Goal: Transaction & Acquisition: Purchase product/service

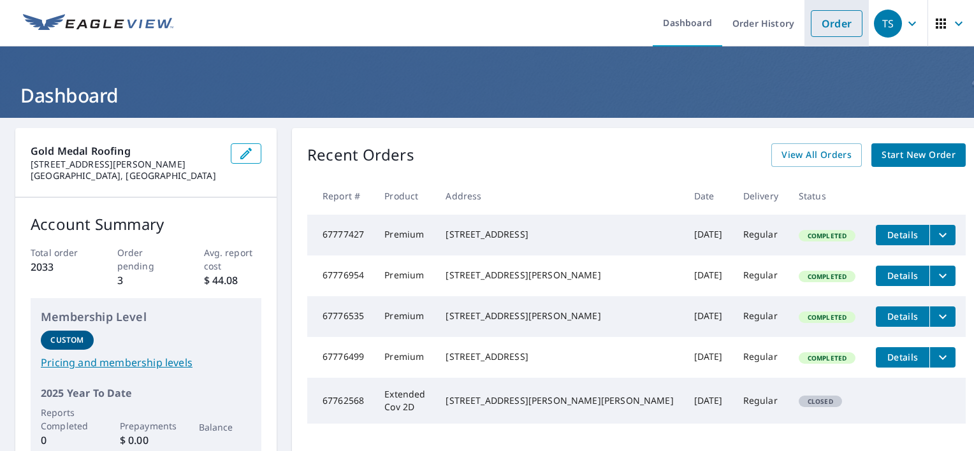
click at [833, 19] on link "Order" at bounding box center [837, 23] width 52 height 27
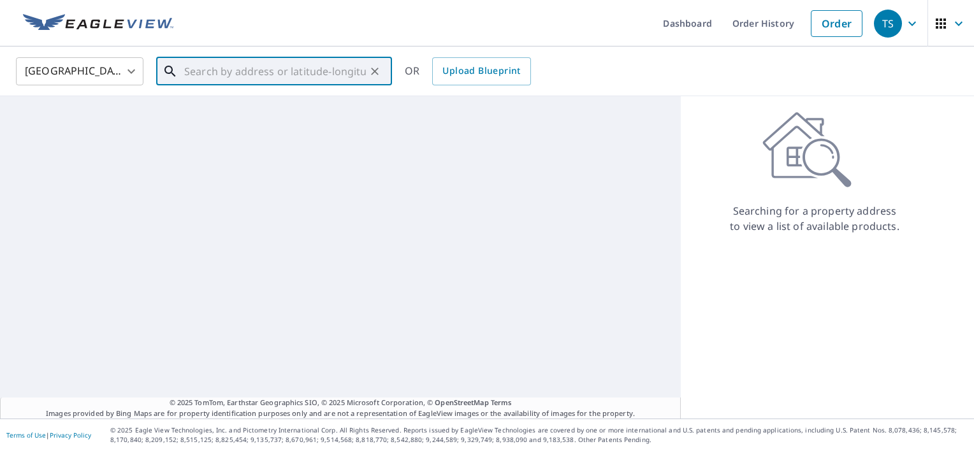
click at [280, 79] on input "text" at bounding box center [275, 72] width 182 height 36
paste input "NO EV YET"
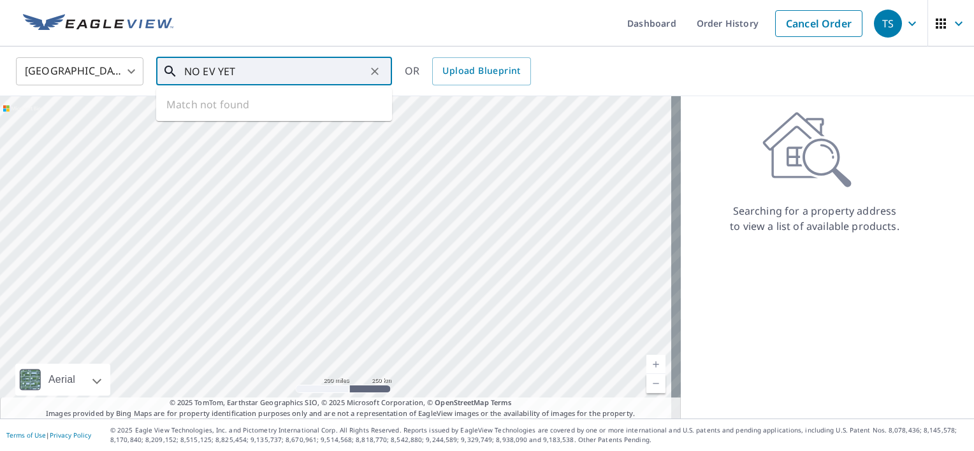
click at [237, 73] on input "NO EV YET" at bounding box center [275, 72] width 182 height 36
drag, startPoint x: 240, startPoint y: 72, endPoint x: 178, endPoint y: 64, distance: 61.8
click at [178, 64] on div "NO EV YET ​" at bounding box center [274, 71] width 236 height 28
paste input "[STREET_ADDRESS]"
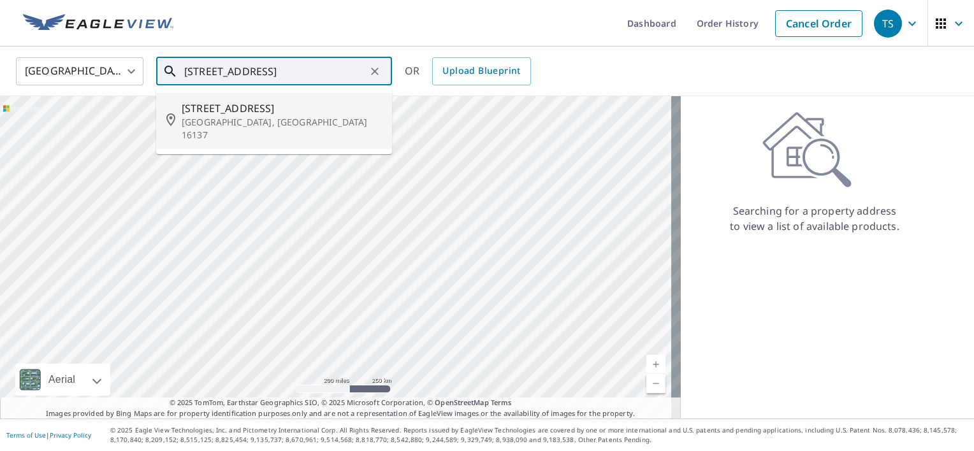
click at [247, 117] on p "[GEOGRAPHIC_DATA], [GEOGRAPHIC_DATA] 16137" at bounding box center [282, 128] width 200 height 25
type input "[STREET_ADDRESS][PERSON_NAME]"
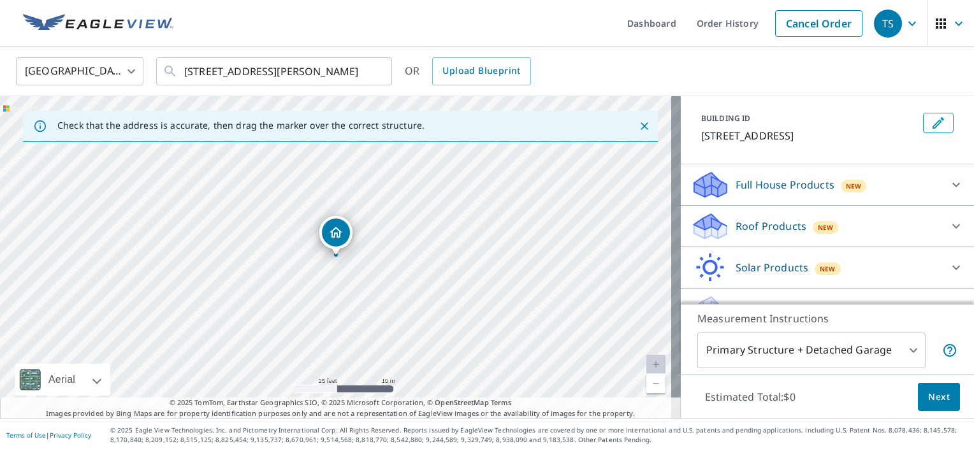
click at [765, 219] on p "Roof Products" at bounding box center [771, 226] width 71 height 15
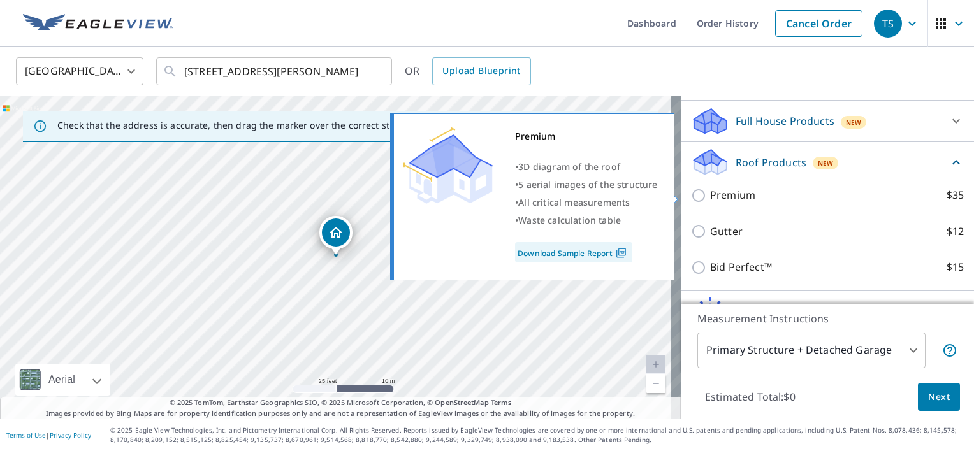
click at [732, 193] on p "Premium" at bounding box center [732, 195] width 45 height 16
click at [710, 193] on input "Premium $35" at bounding box center [700, 195] width 19 height 15
checkbox input "true"
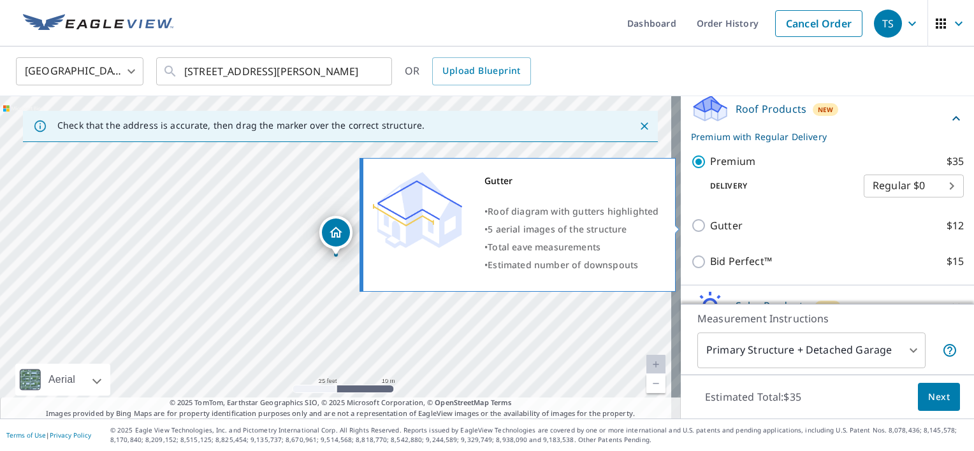
scroll to position [244, 0]
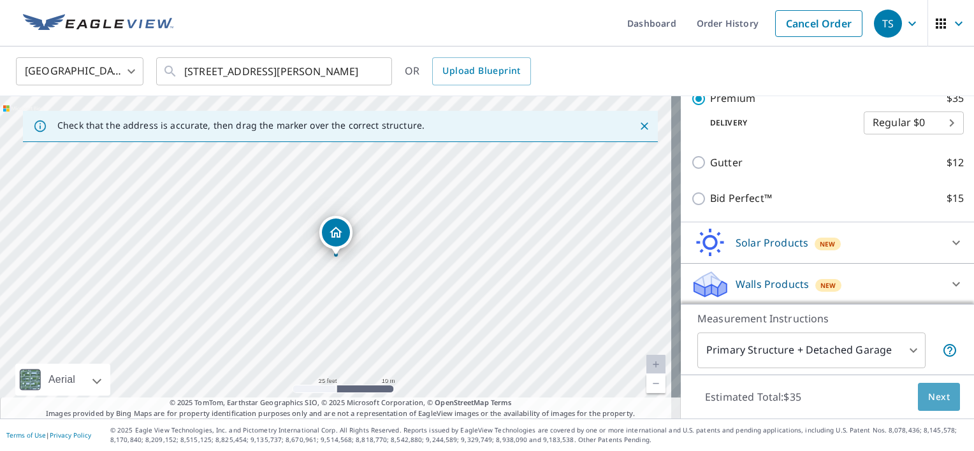
click at [928, 400] on span "Next" at bounding box center [939, 398] width 22 height 16
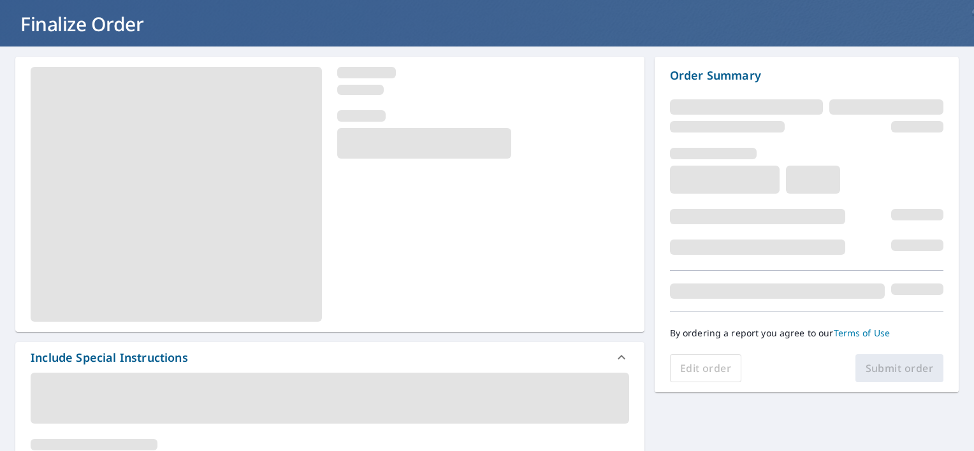
scroll to position [64, 0]
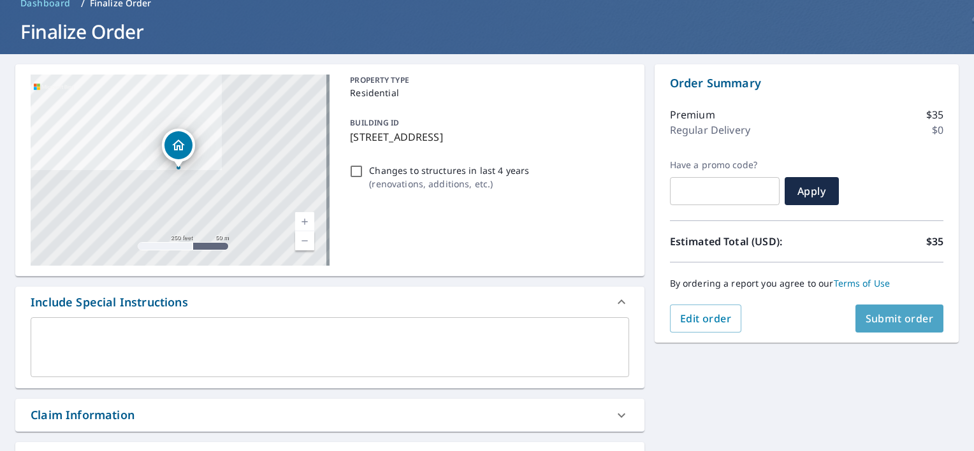
click at [891, 331] on button "Submit order" at bounding box center [900, 319] width 89 height 28
checkbox input "true"
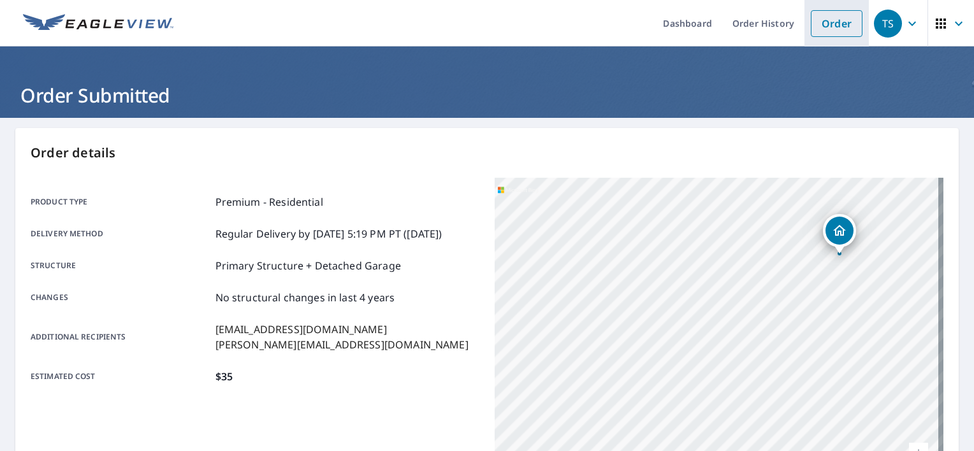
click at [833, 29] on link "Order" at bounding box center [837, 23] width 52 height 27
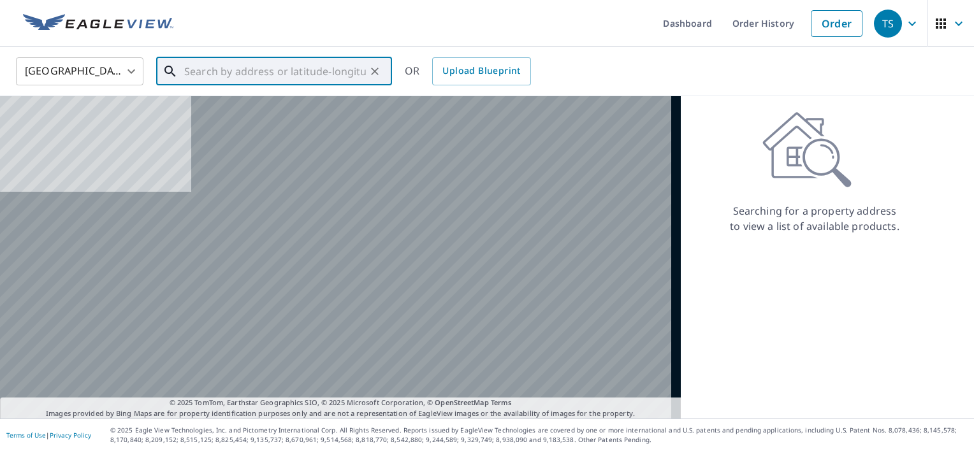
click at [300, 66] on input "text" at bounding box center [275, 72] width 182 height 36
paste input "10890 Old Route 99"
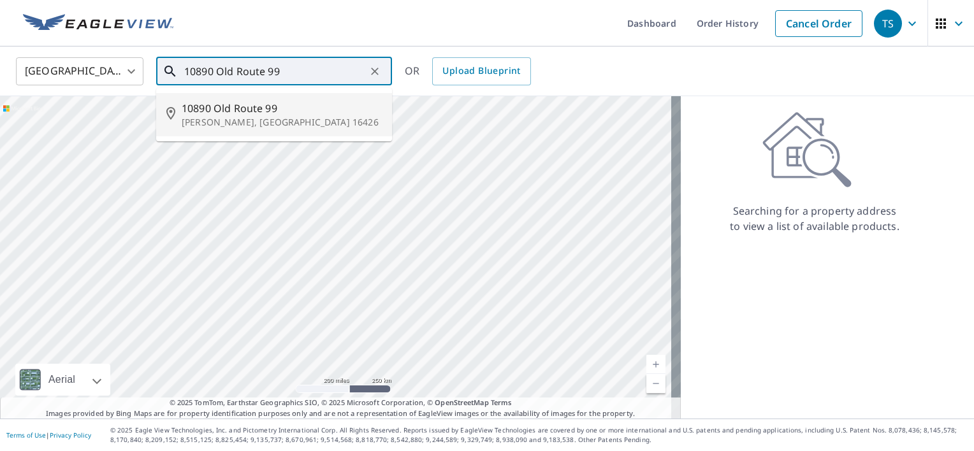
click at [230, 117] on p "[PERSON_NAME], [GEOGRAPHIC_DATA] 16426" at bounding box center [282, 122] width 200 height 13
type input "[STREET_ADDRESS][PERSON_NAME]"
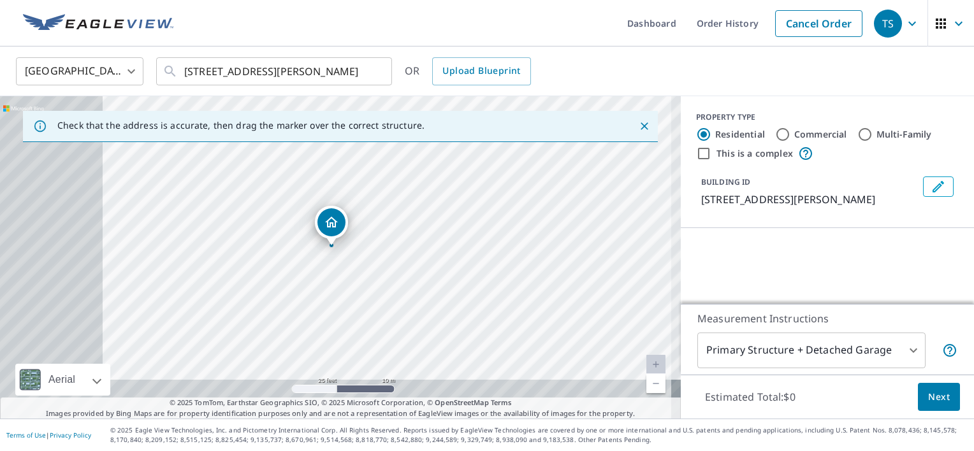
drag, startPoint x: 226, startPoint y: 300, endPoint x: 412, endPoint y: 221, distance: 201.9
click at [412, 221] on div "[STREET_ADDRESS][PERSON_NAME]" at bounding box center [340, 257] width 681 height 323
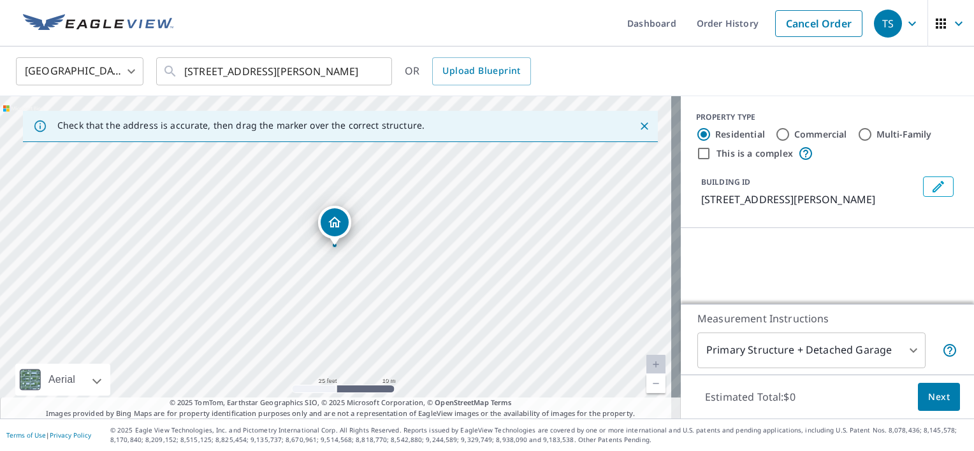
click at [329, 226] on icon "Dropped pin, building 1, Residential property, 10890 Old Route 99 Mc Kean, PA 1…" at bounding box center [334, 222] width 15 height 15
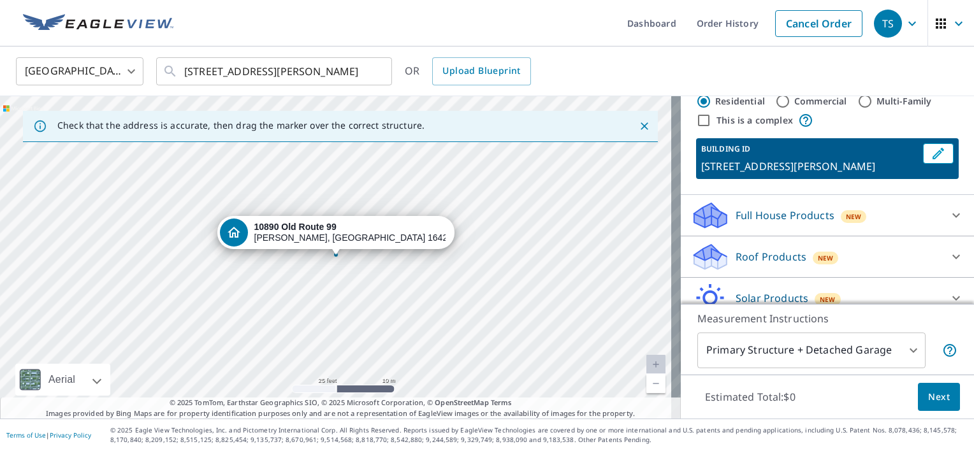
scroll to position [64, 0]
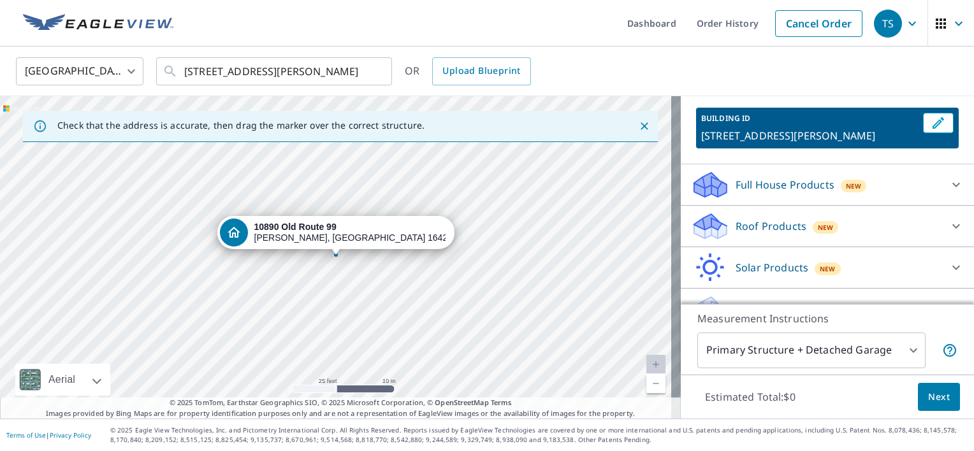
click at [767, 220] on p "Roof Products" at bounding box center [771, 226] width 71 height 15
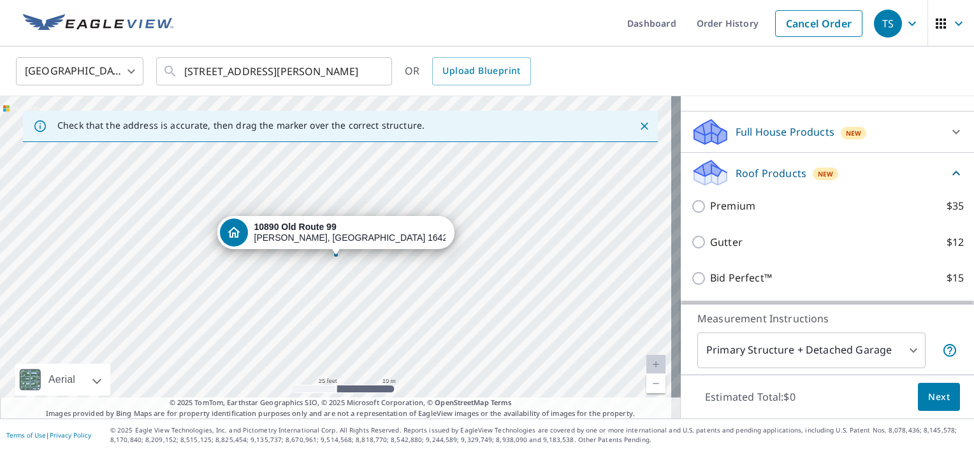
scroll to position [191, 0]
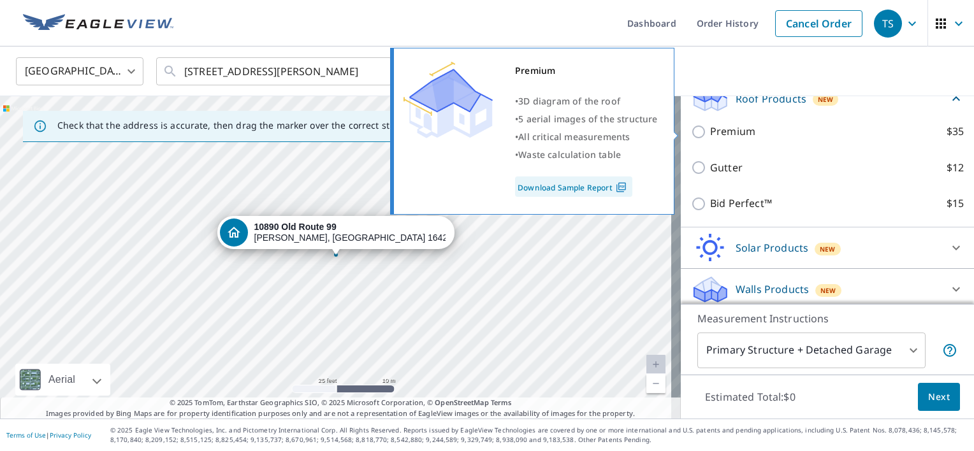
click at [720, 130] on p "Premium" at bounding box center [732, 132] width 45 height 16
click at [710, 130] on input "Premium $35" at bounding box center [700, 131] width 19 height 15
checkbox input "true"
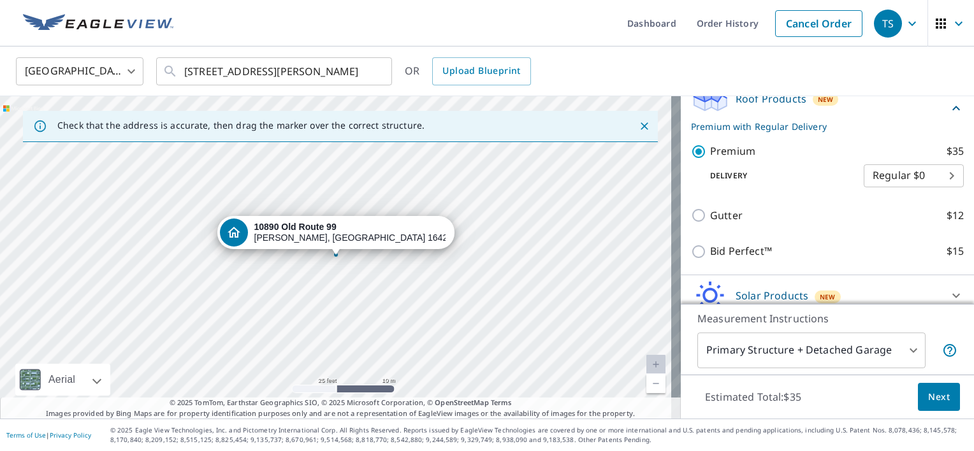
click at [928, 403] on span "Next" at bounding box center [939, 398] width 22 height 16
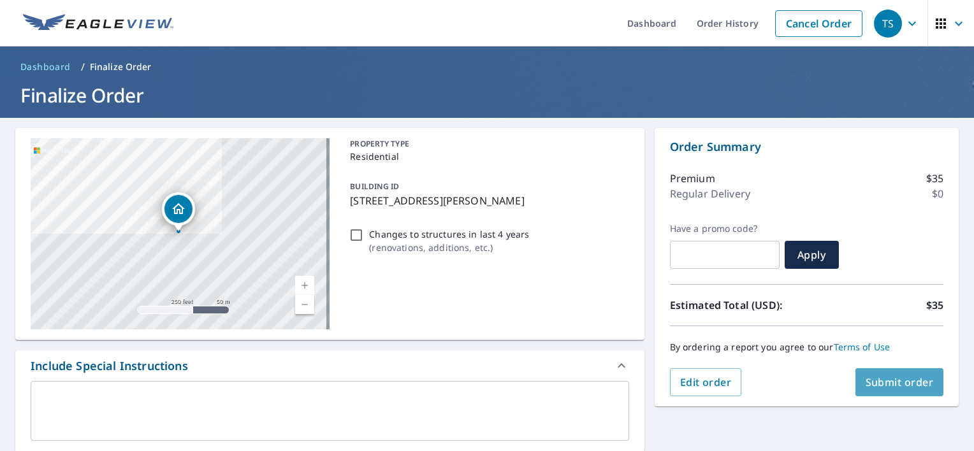
click at [897, 377] on span "Submit order" at bounding box center [900, 382] width 68 height 14
checkbox input "true"
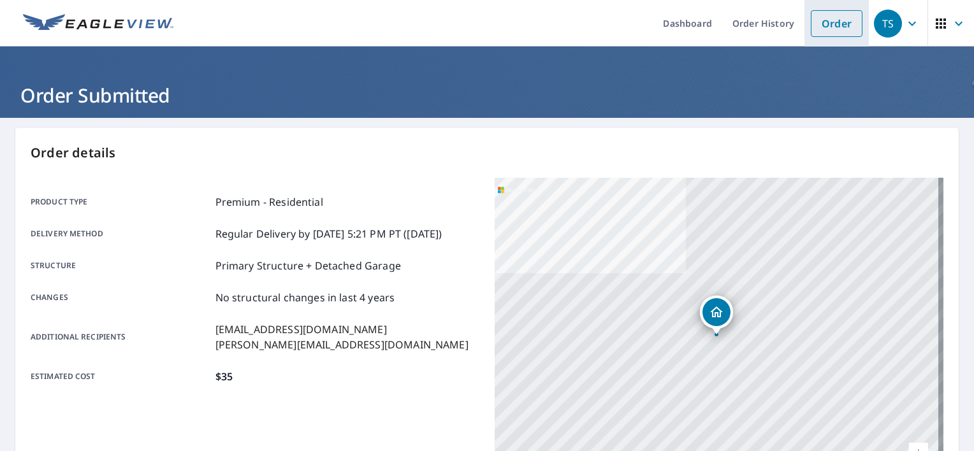
click at [819, 31] on link "Order" at bounding box center [837, 23] width 52 height 27
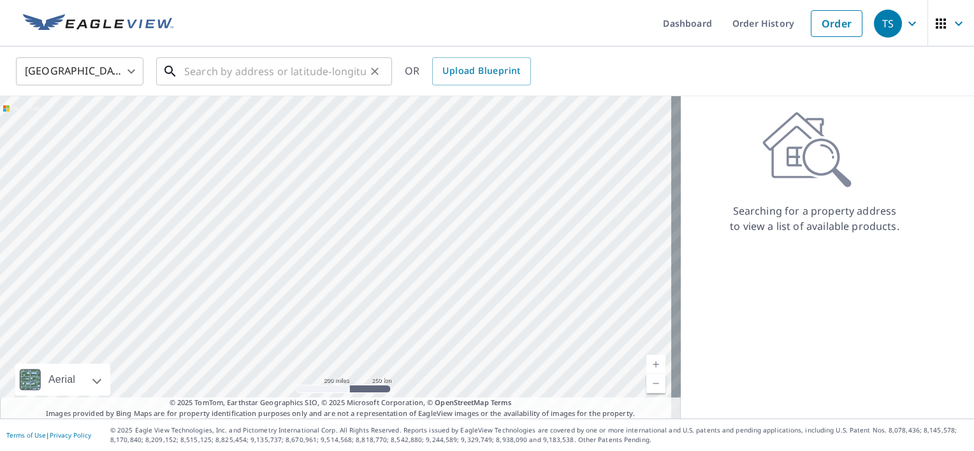
click at [296, 56] on input "text" at bounding box center [275, 72] width 182 height 36
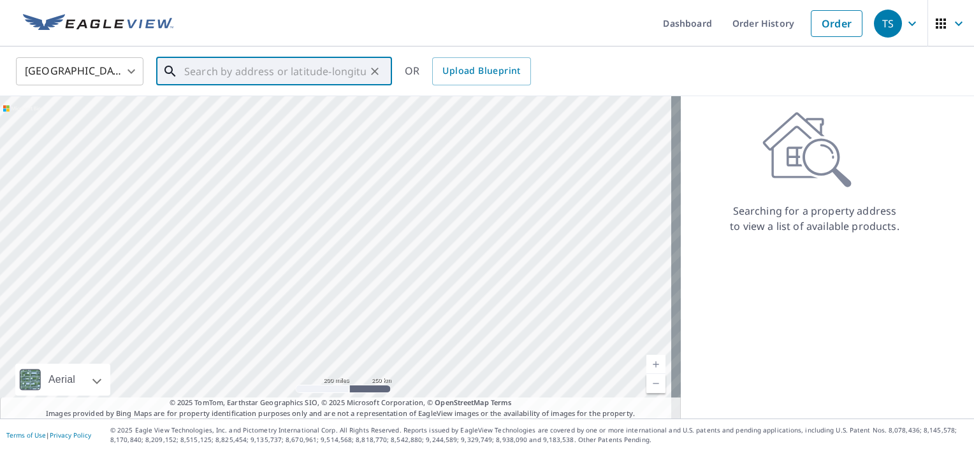
paste input "[STREET_ADDRESS]"
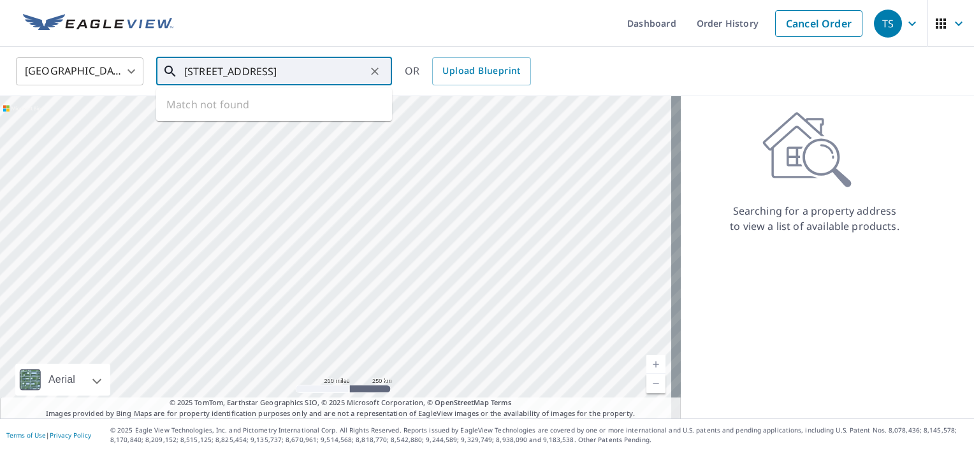
click at [245, 69] on input "[STREET_ADDRESS]" at bounding box center [275, 72] width 182 height 36
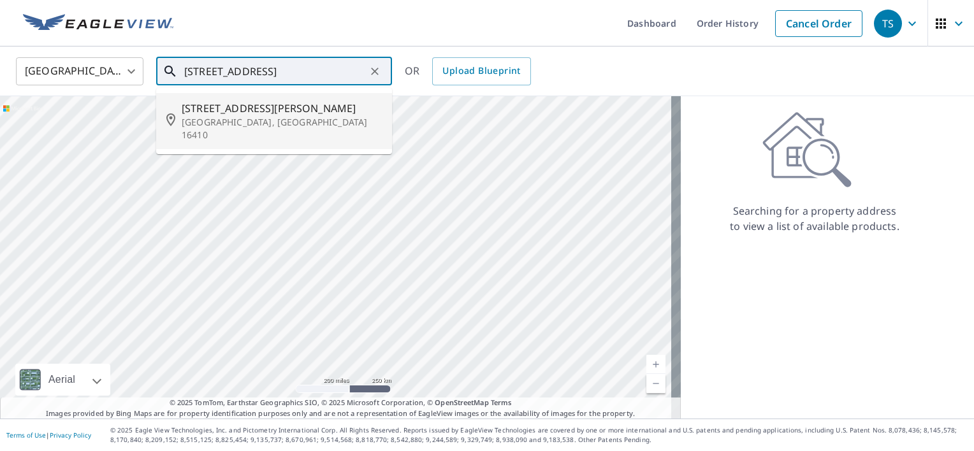
click at [252, 116] on p "[GEOGRAPHIC_DATA], [GEOGRAPHIC_DATA] 16410" at bounding box center [282, 128] width 200 height 25
type input "[STREET_ADDRESS][PERSON_NAME]"
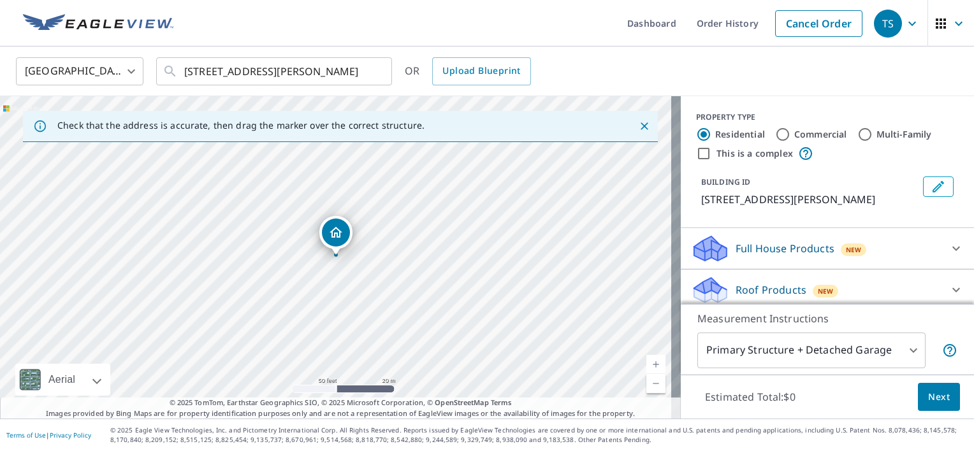
click at [753, 282] on p "Roof Products" at bounding box center [771, 289] width 71 height 15
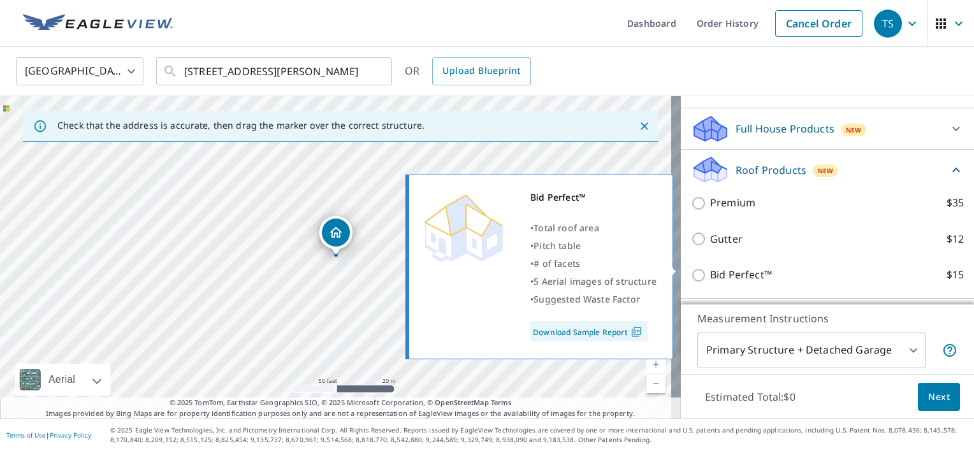
scroll to position [127, 0]
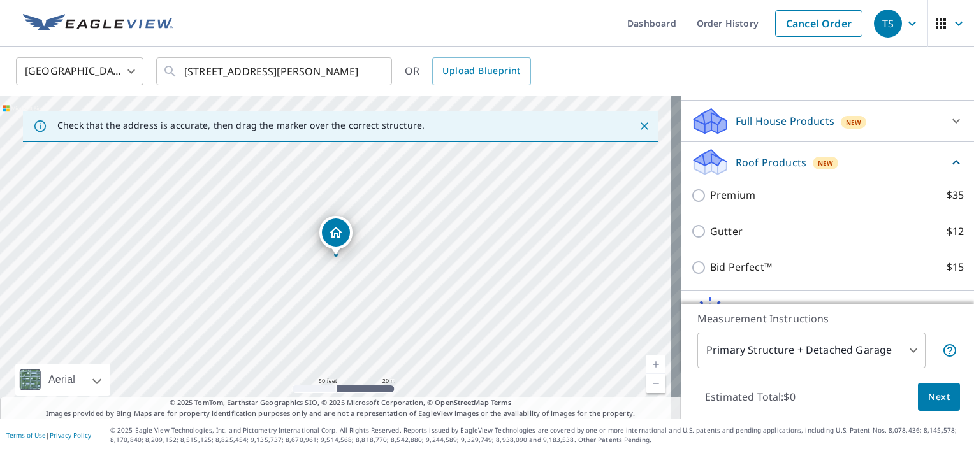
click at [735, 202] on p "Premium" at bounding box center [732, 195] width 45 height 16
click at [710, 202] on input "Premium $35" at bounding box center [700, 195] width 19 height 15
checkbox input "true"
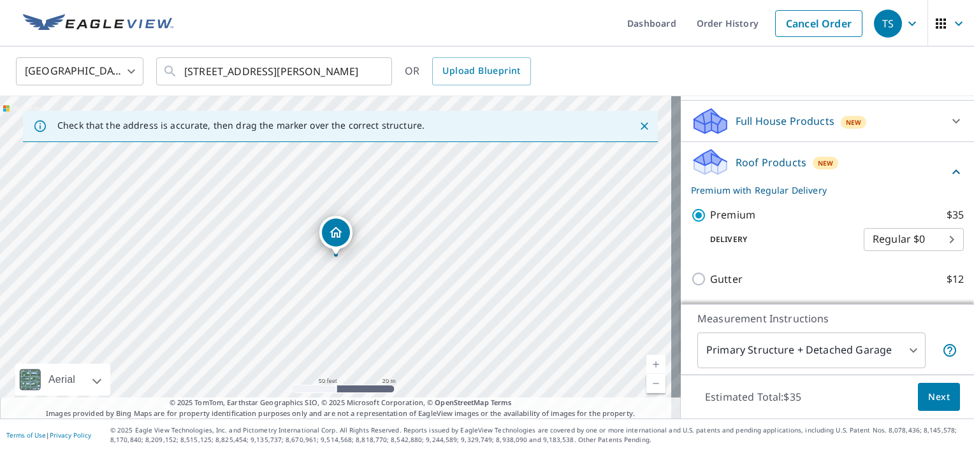
click at [926, 388] on button "Next" at bounding box center [939, 397] width 42 height 29
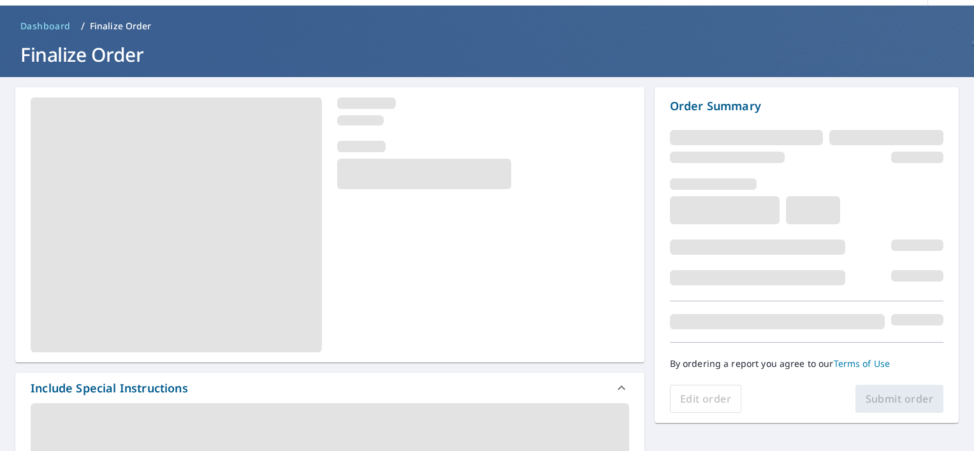
scroll to position [64, 0]
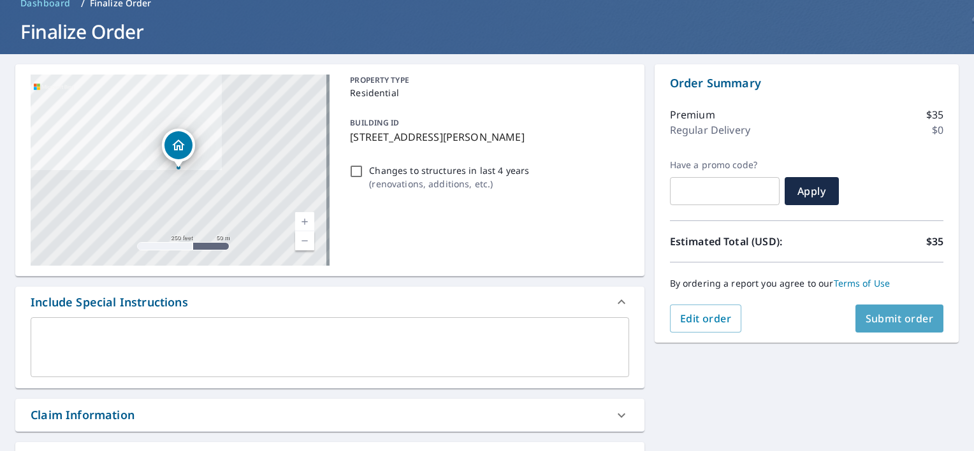
click at [892, 320] on span "Submit order" at bounding box center [900, 319] width 68 height 14
checkbox input "true"
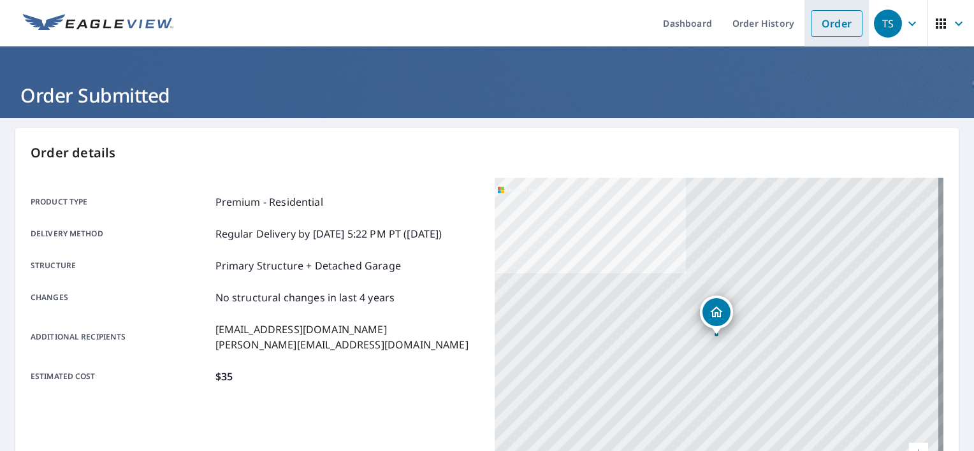
click at [829, 30] on link "Order" at bounding box center [837, 23] width 52 height 27
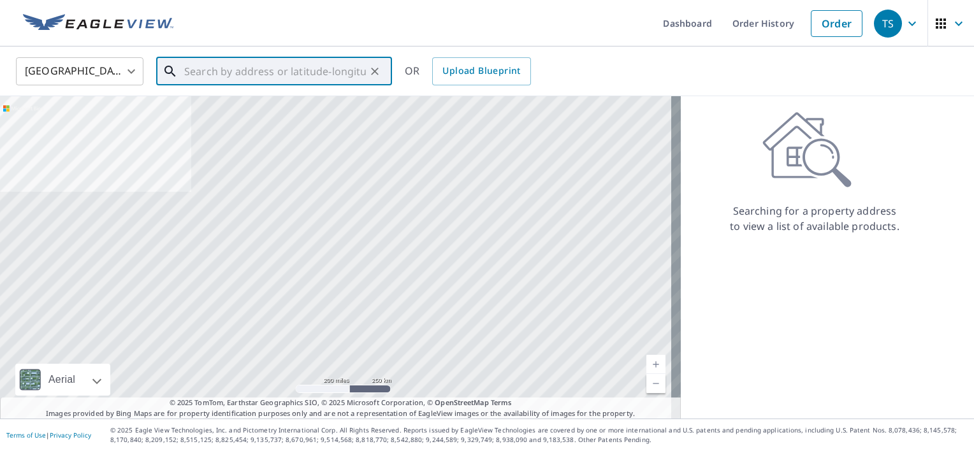
click at [254, 74] on input "text" at bounding box center [275, 72] width 182 height 36
paste input "[STREET_ADDRESS][PERSON_NAME]"
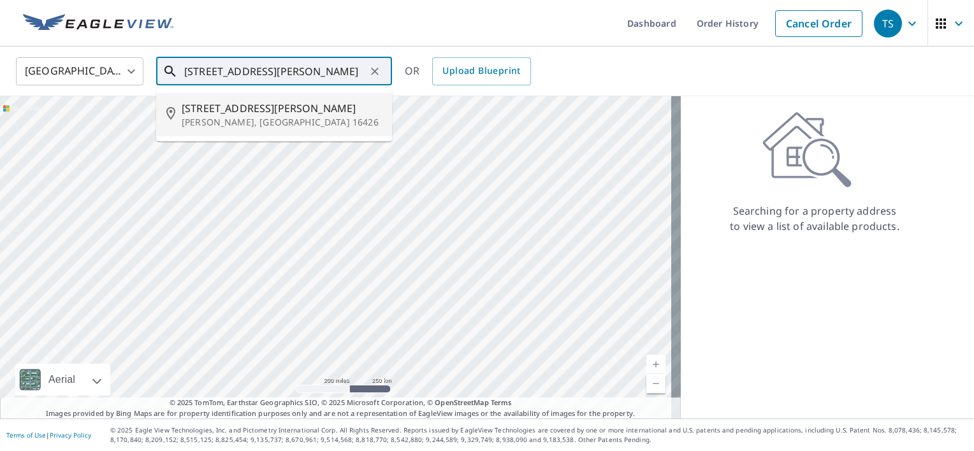
click at [254, 111] on span "[STREET_ADDRESS][PERSON_NAME]" at bounding box center [282, 108] width 200 height 15
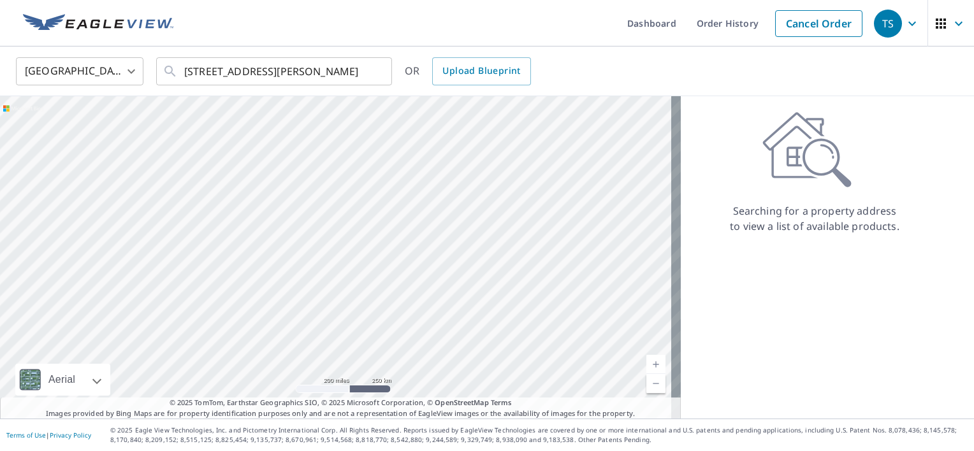
type input "[STREET_ADDRESS][PERSON_NAME][PERSON_NAME]"
click at [336, 69] on input "[STREET_ADDRESS][PERSON_NAME][PERSON_NAME]" at bounding box center [275, 72] width 182 height 36
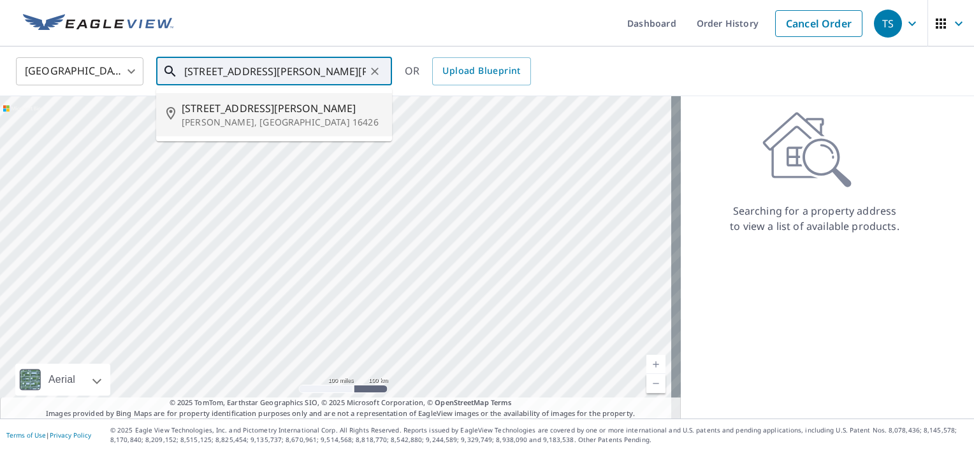
click at [249, 116] on p "[PERSON_NAME], [GEOGRAPHIC_DATA] 16426" at bounding box center [282, 122] width 200 height 13
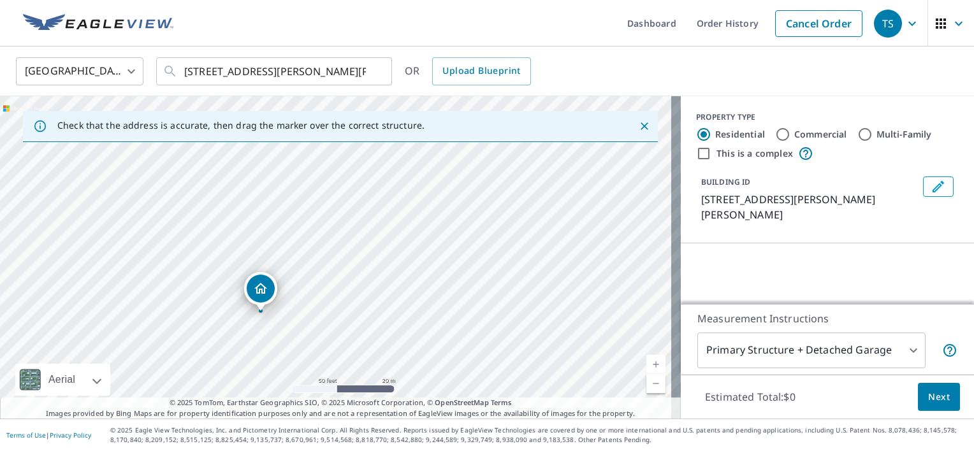
click at [258, 285] on icon "Dropped pin, building 1, Residential property, 10991 Oliver Rd Mc Kean, PA 16426" at bounding box center [260, 288] width 13 height 11
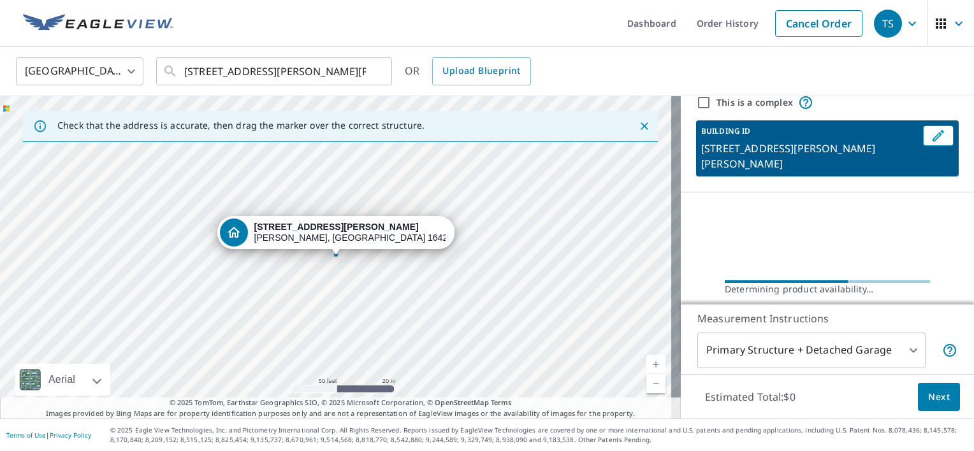
scroll to position [115, 0]
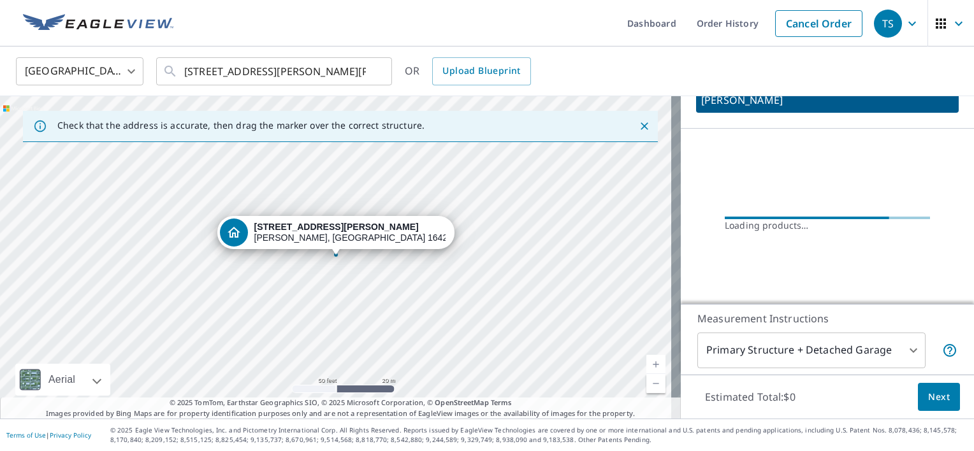
click at [333, 233] on div "[STREET_ADDRESS][PERSON_NAME][PERSON_NAME]" at bounding box center [349, 233] width 191 height 22
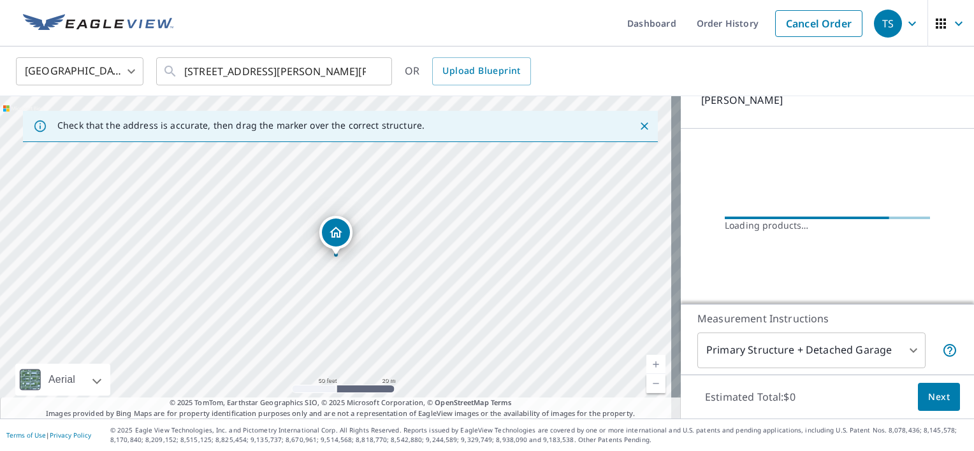
click at [336, 235] on icon "Dropped pin, building 1, Residential property, 10991 Oliver Rd Mc Kean, PA 16426" at bounding box center [335, 232] width 15 height 15
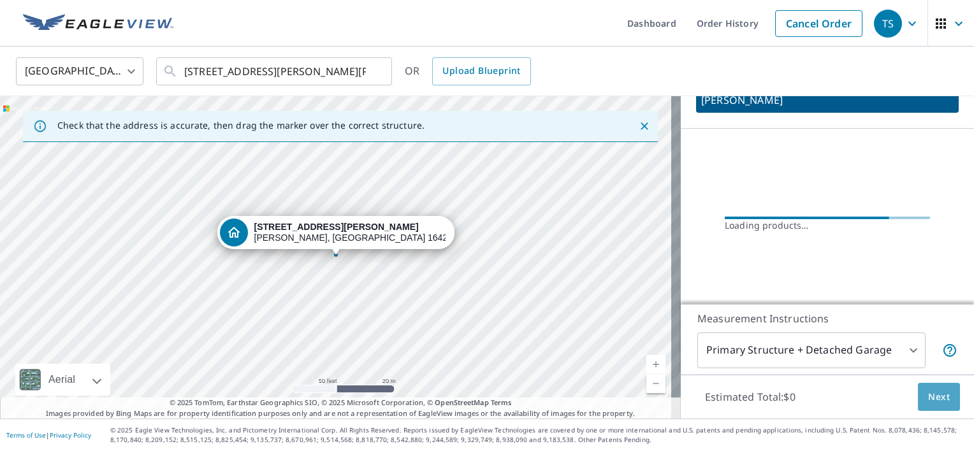
click at [928, 392] on span "Next" at bounding box center [939, 398] width 22 height 16
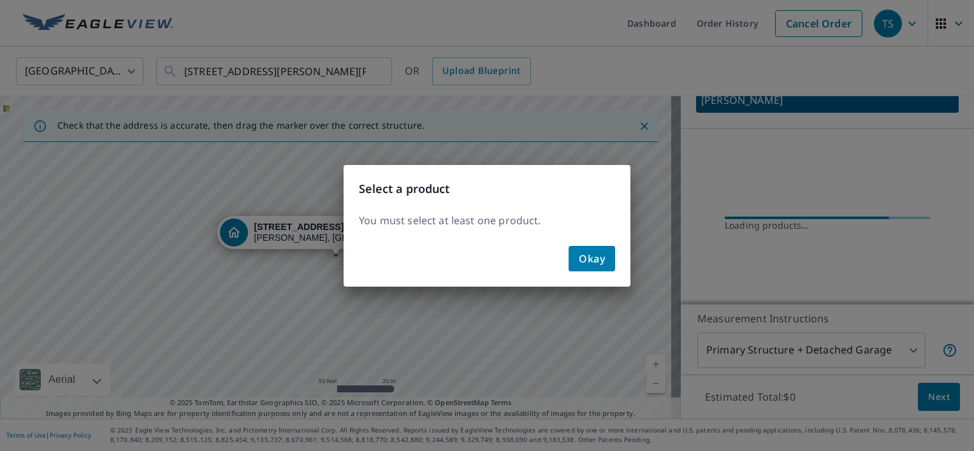
click at [589, 268] on button "Okay" at bounding box center [592, 258] width 47 height 25
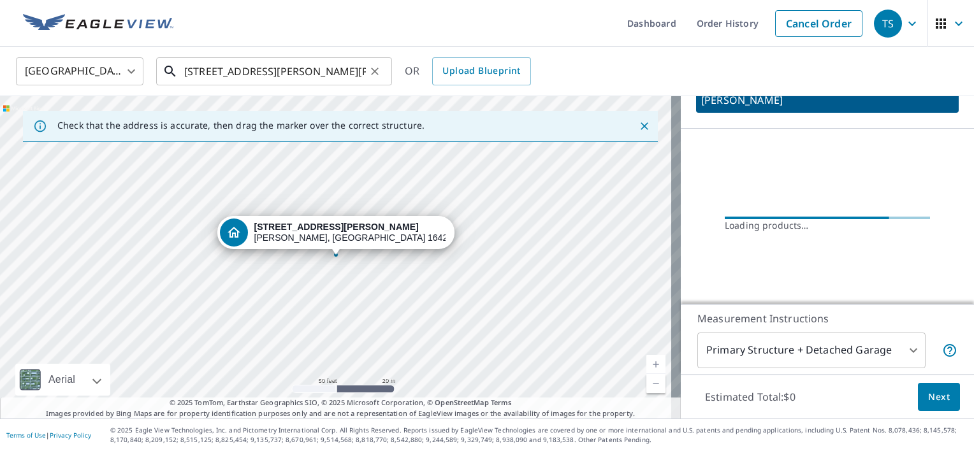
drag, startPoint x: 337, startPoint y: 71, endPoint x: 324, endPoint y: 68, distance: 13.1
click at [336, 71] on input "[STREET_ADDRESS][PERSON_NAME][PERSON_NAME]" at bounding box center [275, 72] width 182 height 36
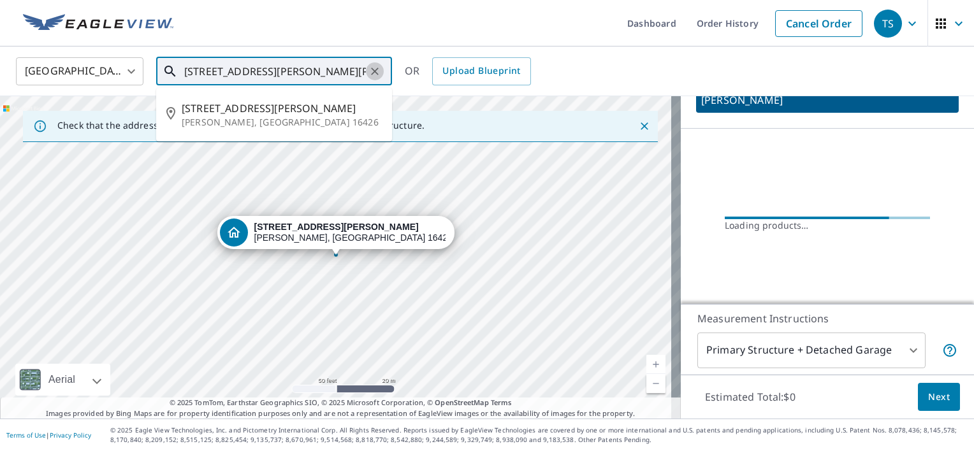
click at [376, 69] on icon "Clear" at bounding box center [375, 72] width 8 height 8
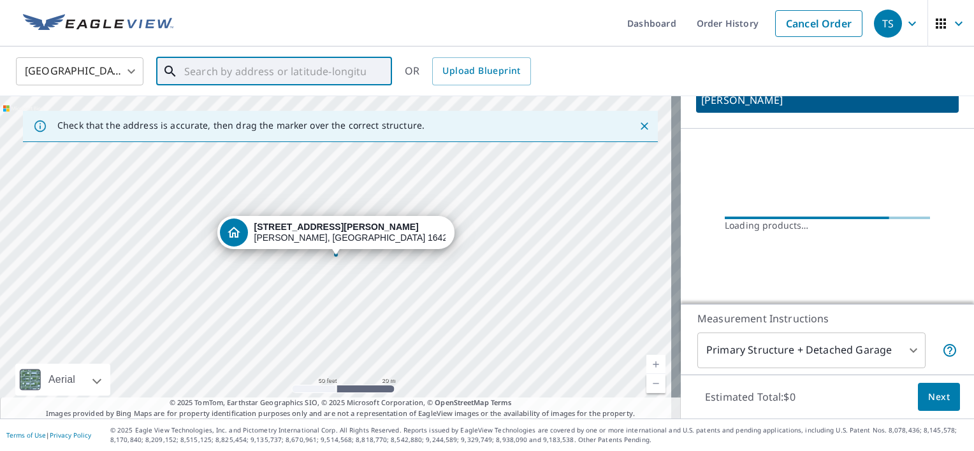
paste input "[STREET_ADDRESS][PERSON_NAME]"
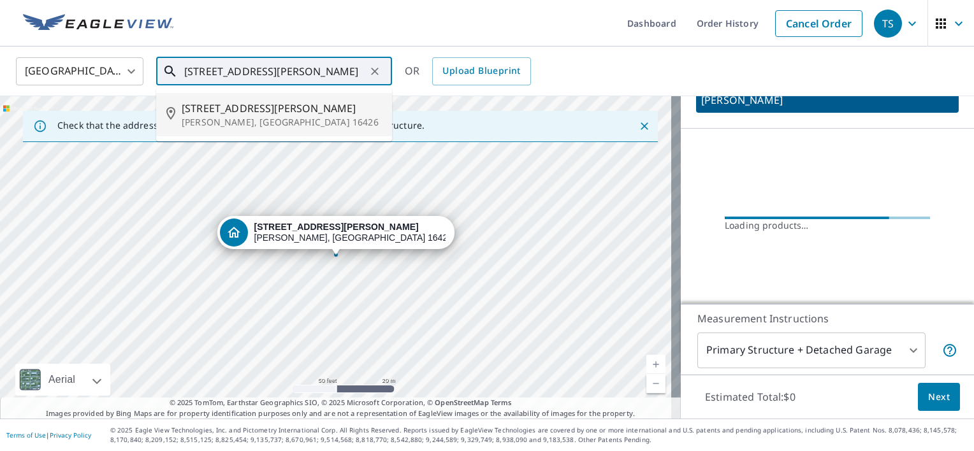
click at [258, 113] on span "[STREET_ADDRESS][PERSON_NAME]" at bounding box center [282, 108] width 200 height 15
type input "[STREET_ADDRESS][PERSON_NAME][PERSON_NAME]"
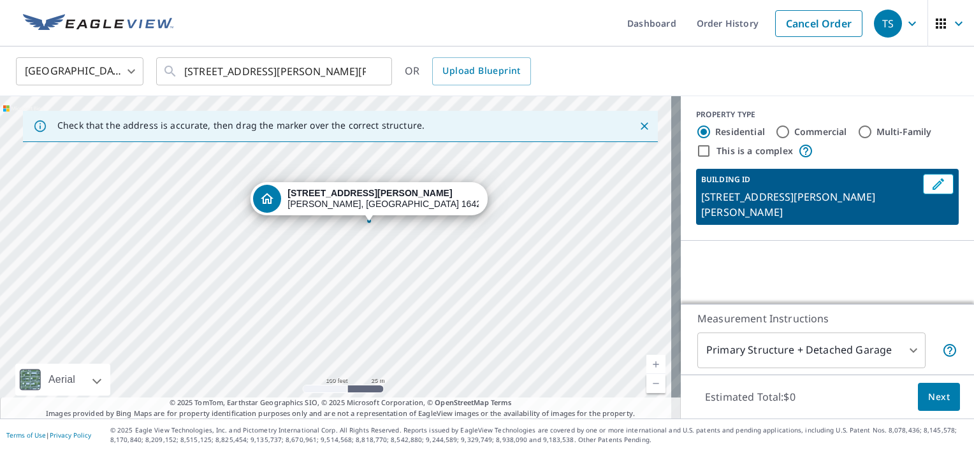
scroll to position [0, 0]
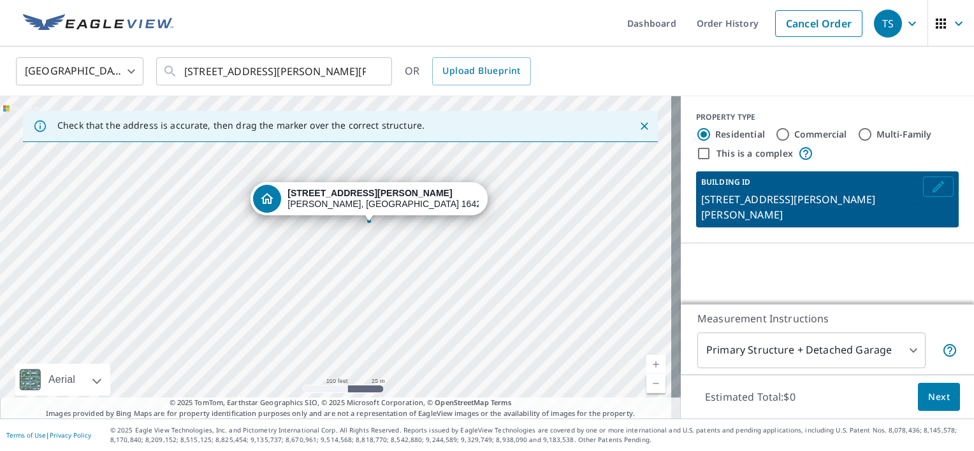
click at [931, 187] on icon "Edit building 1" at bounding box center [938, 186] width 15 height 15
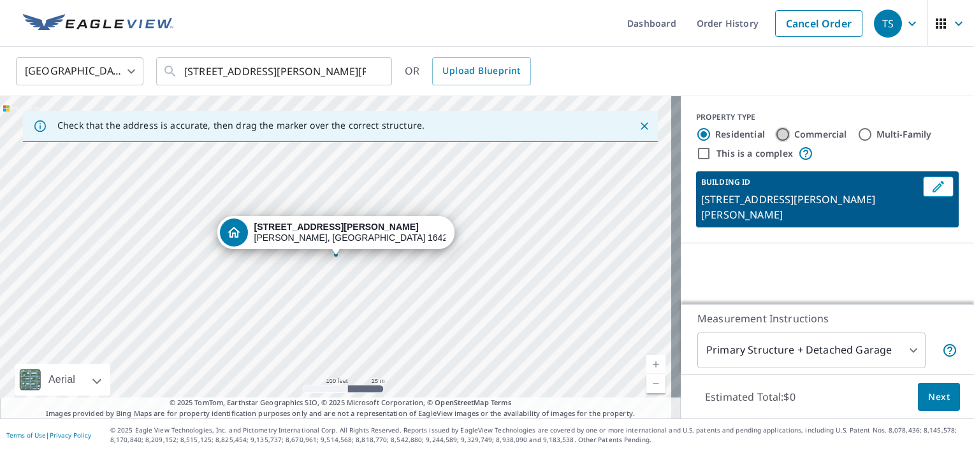
click at [775, 135] on input "Commercial" at bounding box center [782, 134] width 15 height 15
radio input "true"
type input "4"
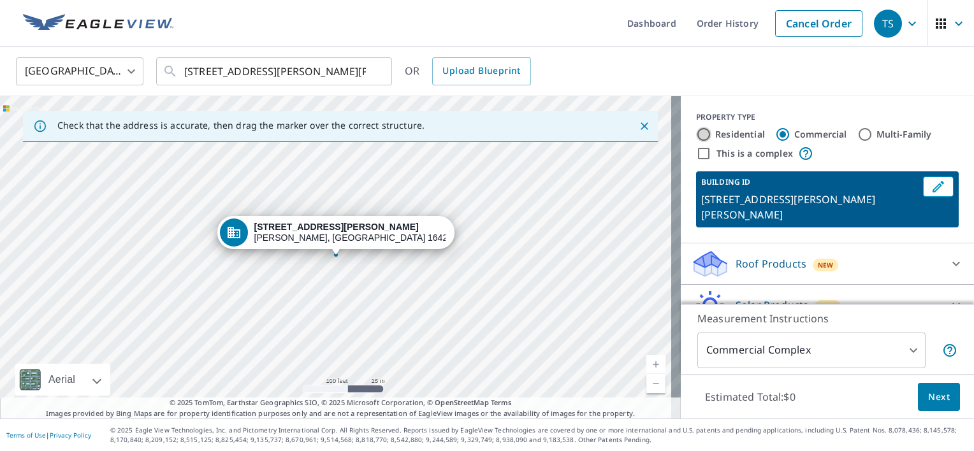
click at [701, 131] on input "Residential" at bounding box center [703, 134] width 15 height 15
radio input "true"
type input "1"
click at [766, 291] on div "Roof Products New" at bounding box center [816, 306] width 250 height 30
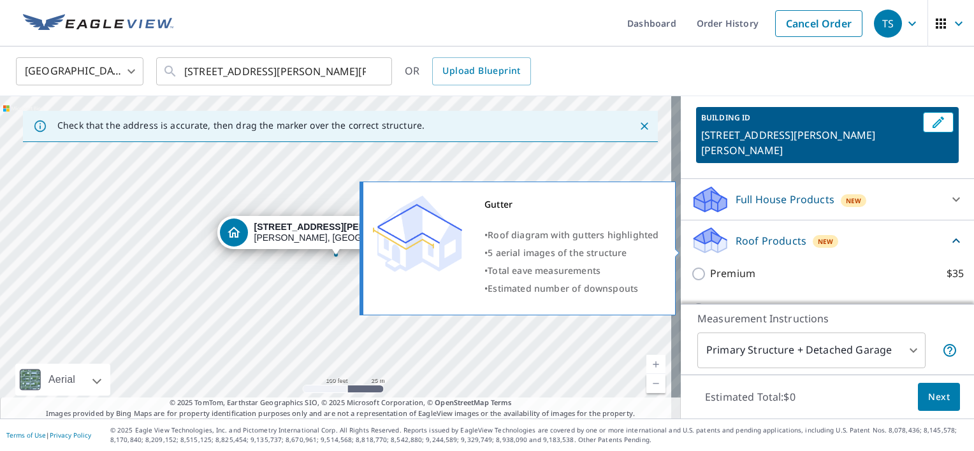
scroll to position [127, 0]
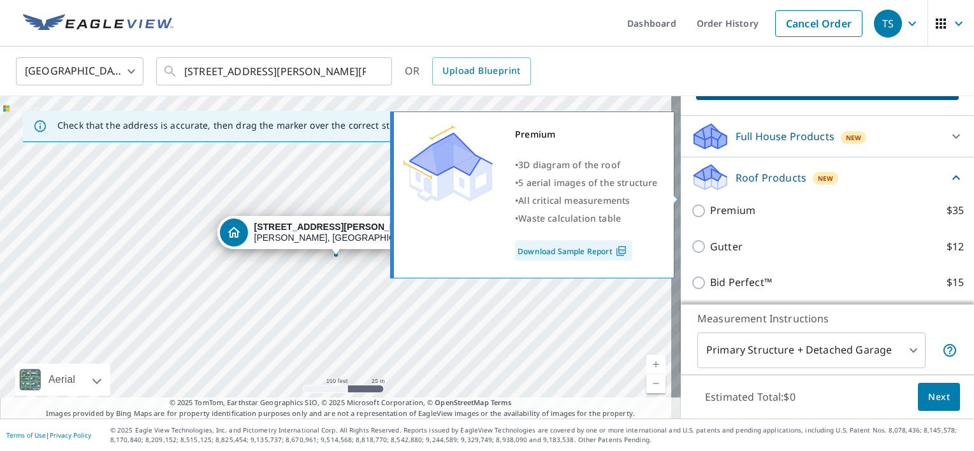
click at [727, 203] on p "Premium" at bounding box center [732, 211] width 45 height 16
click at [710, 203] on input "Premium $35" at bounding box center [700, 210] width 19 height 15
checkbox input "true"
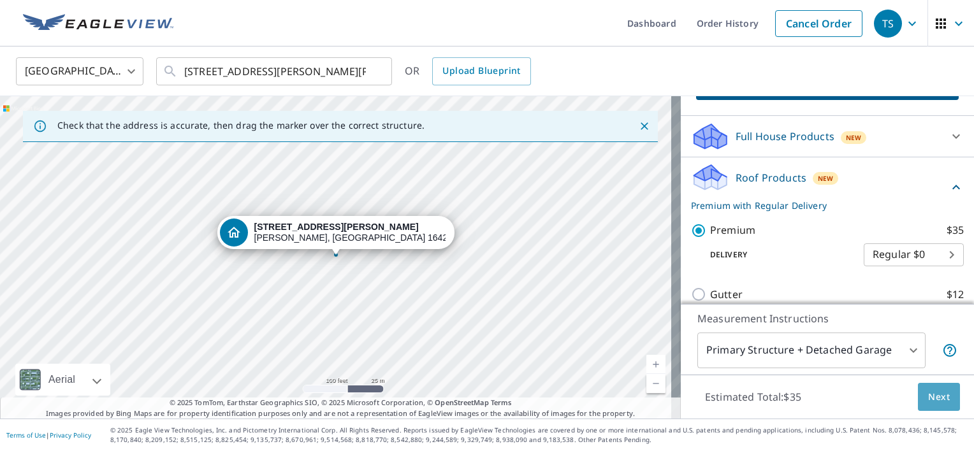
click at [928, 400] on span "Next" at bounding box center [939, 398] width 22 height 16
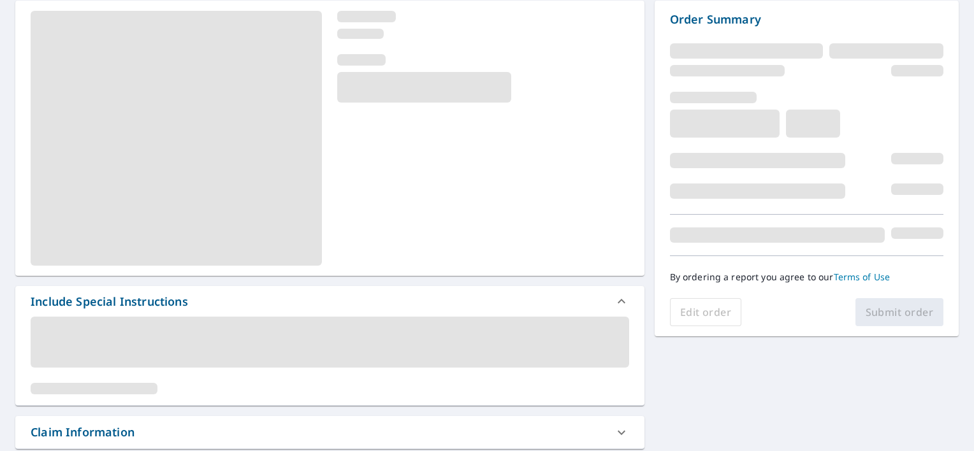
scroll to position [64, 0]
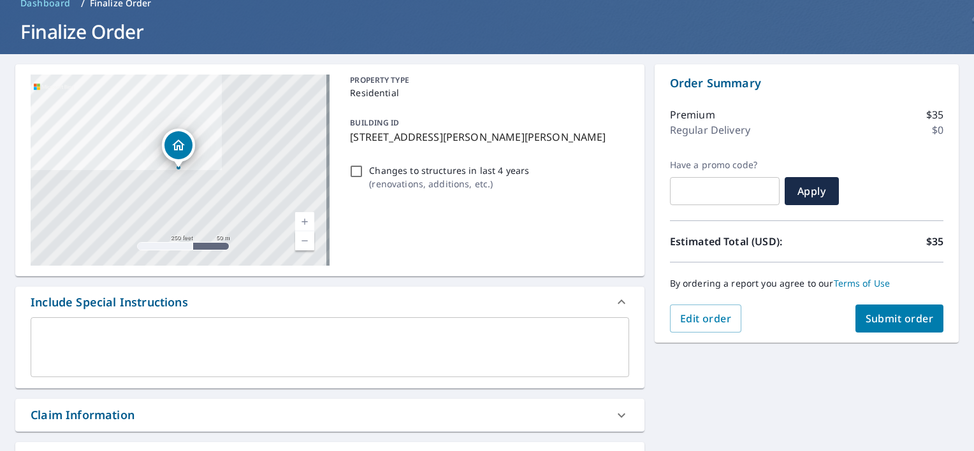
click at [906, 312] on span "Submit order" at bounding box center [900, 319] width 68 height 14
checkbox input "true"
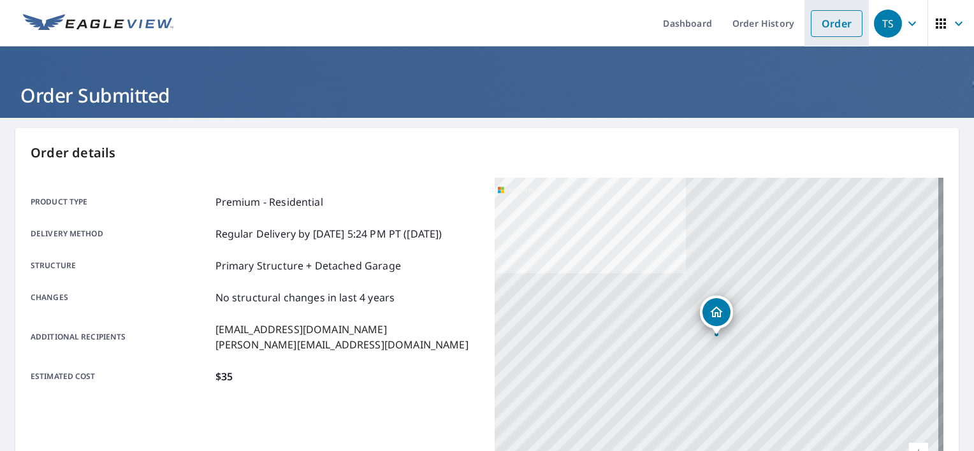
click at [828, 24] on link "Order" at bounding box center [837, 23] width 52 height 27
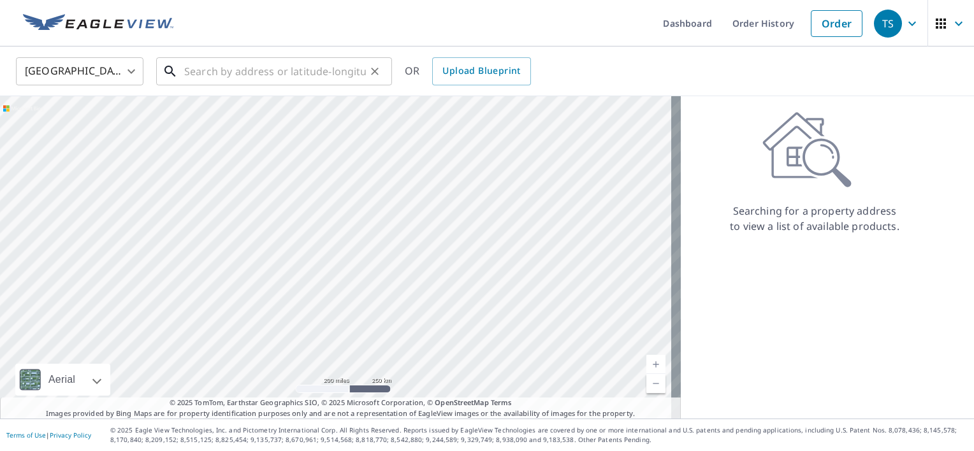
click at [252, 78] on input "text" at bounding box center [275, 72] width 182 height 36
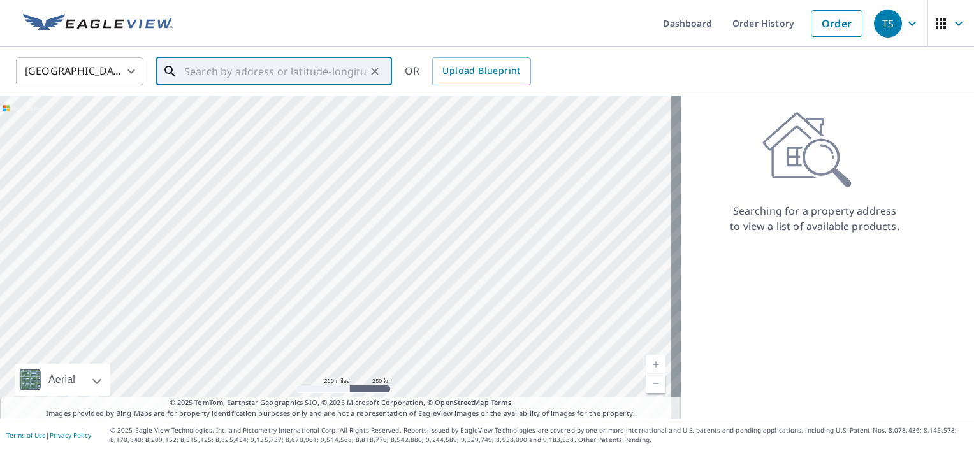
paste input "[STREET_ADDRESS][PERSON_NAME]"
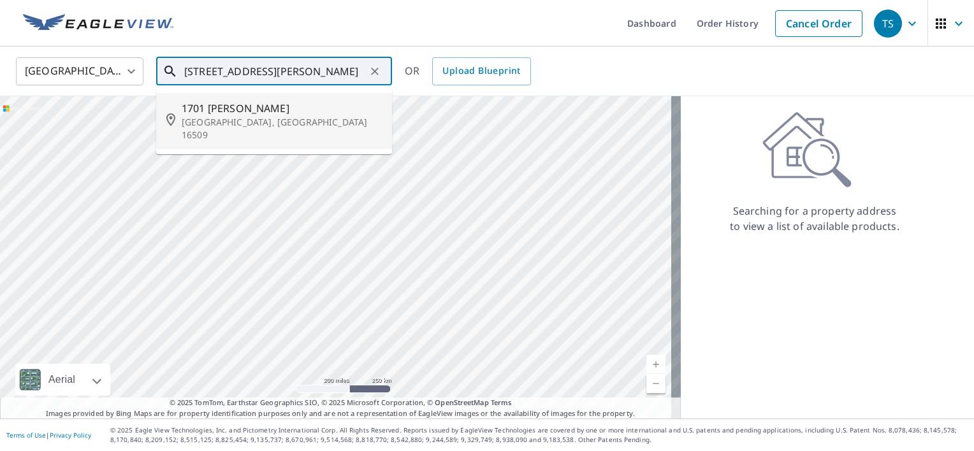
click at [250, 113] on span "1701 [PERSON_NAME]" at bounding box center [282, 108] width 200 height 15
type input "[STREET_ADDRESS][PERSON_NAME]"
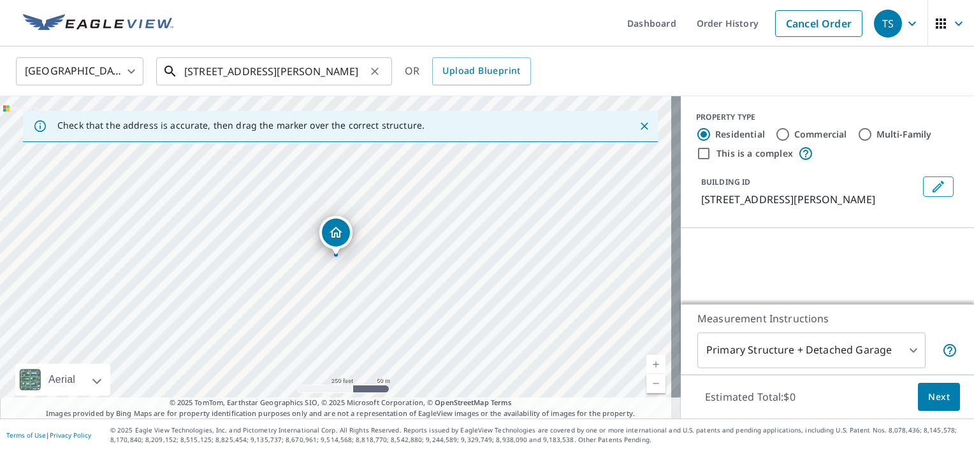
click at [322, 73] on input "[STREET_ADDRESS][PERSON_NAME]" at bounding box center [275, 72] width 182 height 36
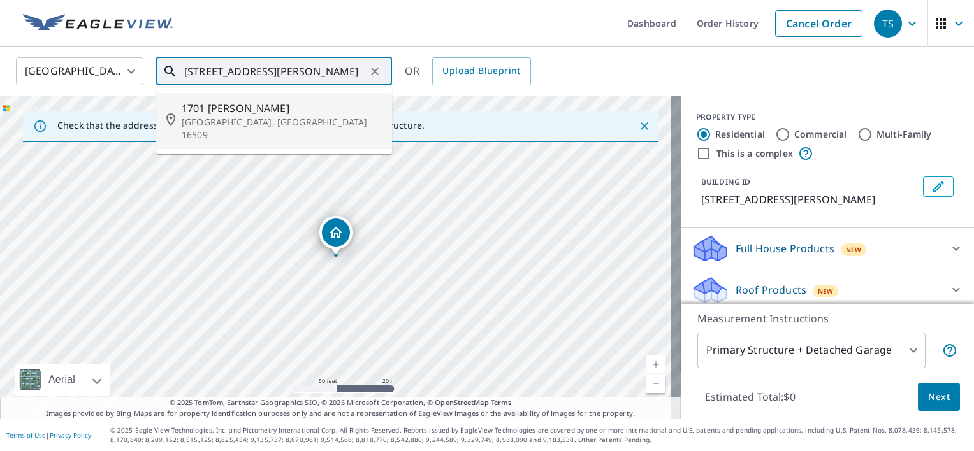
click at [260, 117] on p "[GEOGRAPHIC_DATA], [GEOGRAPHIC_DATA] 16509" at bounding box center [282, 128] width 200 height 25
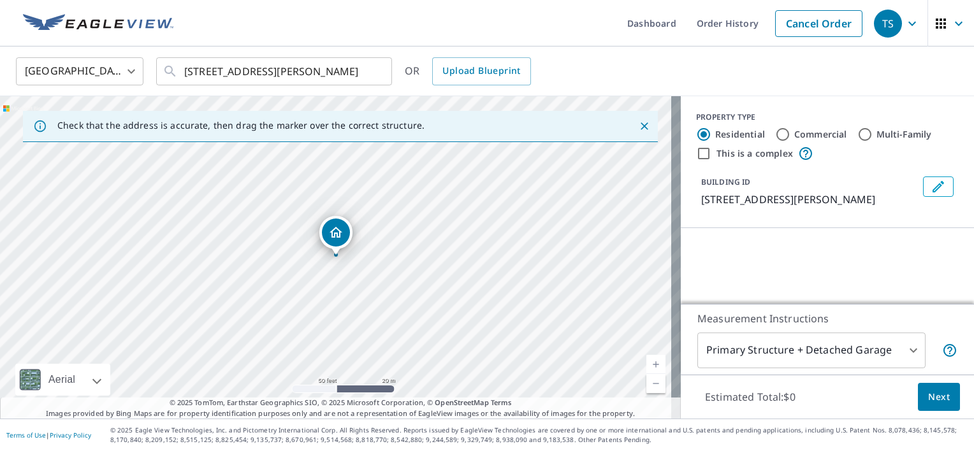
click at [340, 233] on icon "Dropped pin, building 1, Residential property, 1701 Kuntz Rd Erie, PA 16509" at bounding box center [335, 232] width 15 height 15
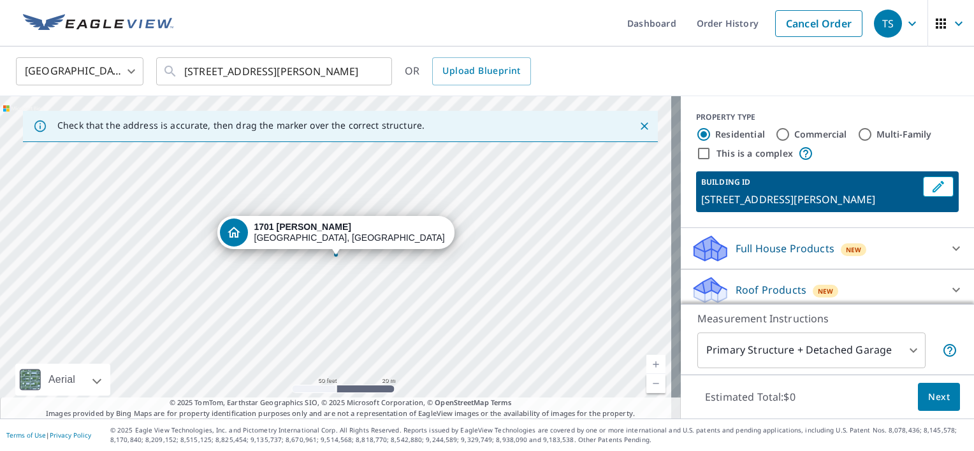
click at [762, 288] on p "Roof Products" at bounding box center [771, 289] width 71 height 15
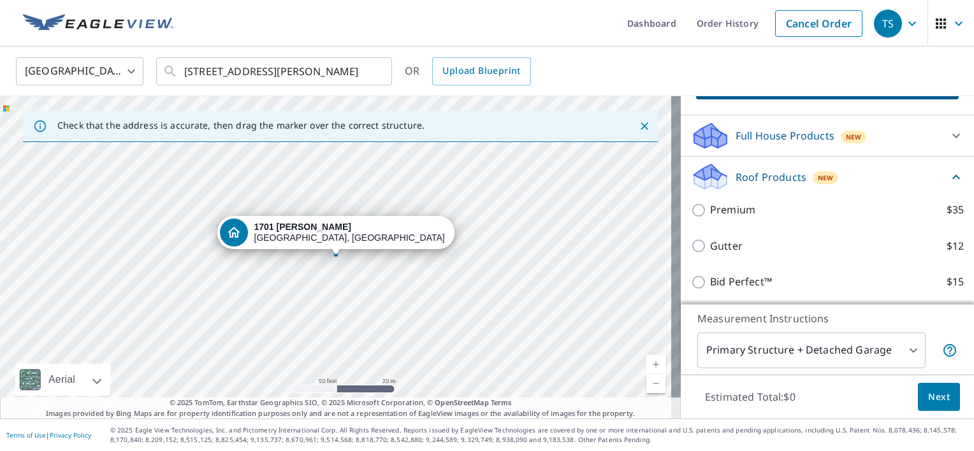
scroll to position [127, 0]
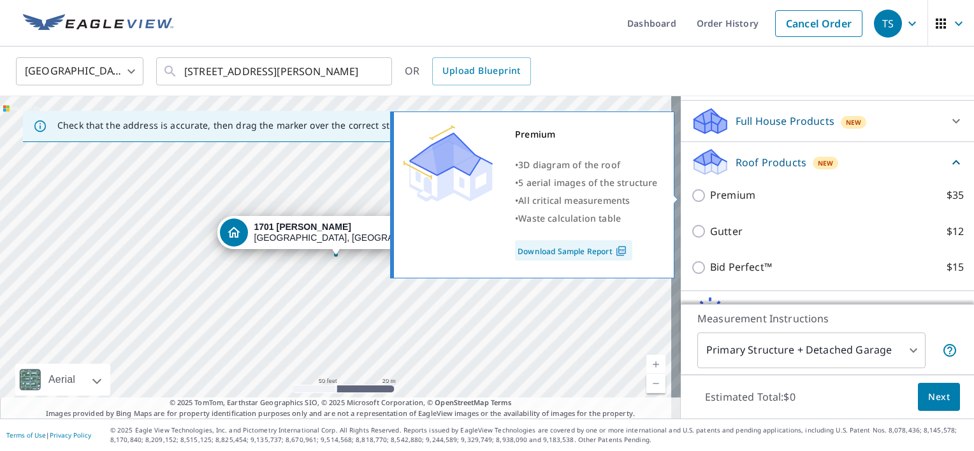
click at [716, 194] on p "Premium" at bounding box center [732, 195] width 45 height 16
click at [710, 194] on input "Premium $35" at bounding box center [700, 195] width 19 height 15
checkbox input "true"
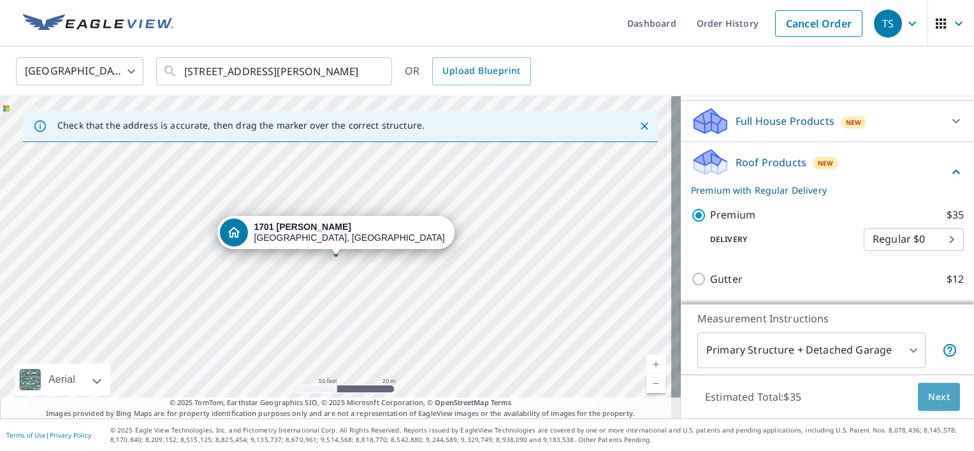
click at [940, 397] on span "Next" at bounding box center [939, 398] width 22 height 16
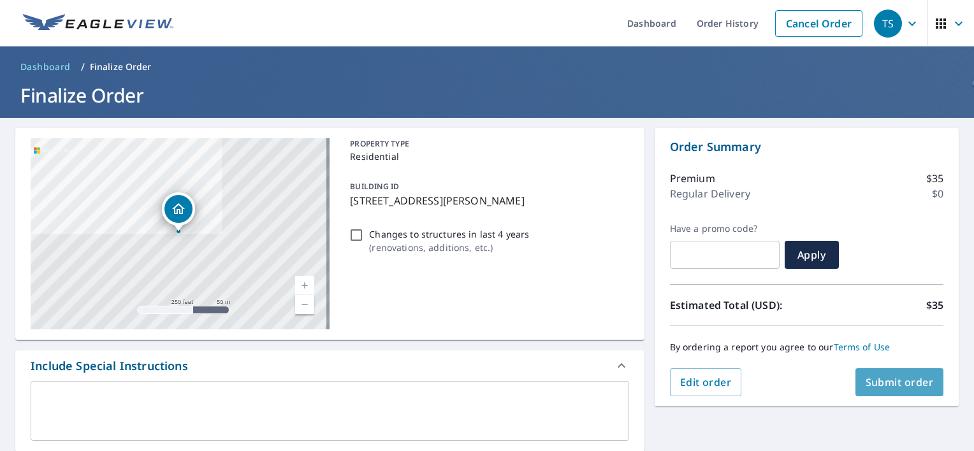
click at [889, 382] on span "Submit order" at bounding box center [900, 382] width 68 height 14
checkbox input "true"
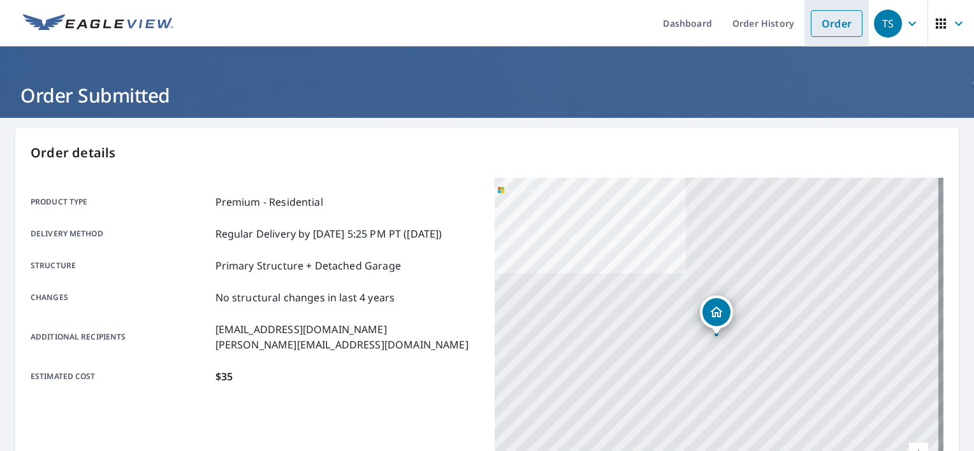
click at [823, 23] on link "Order" at bounding box center [837, 23] width 52 height 27
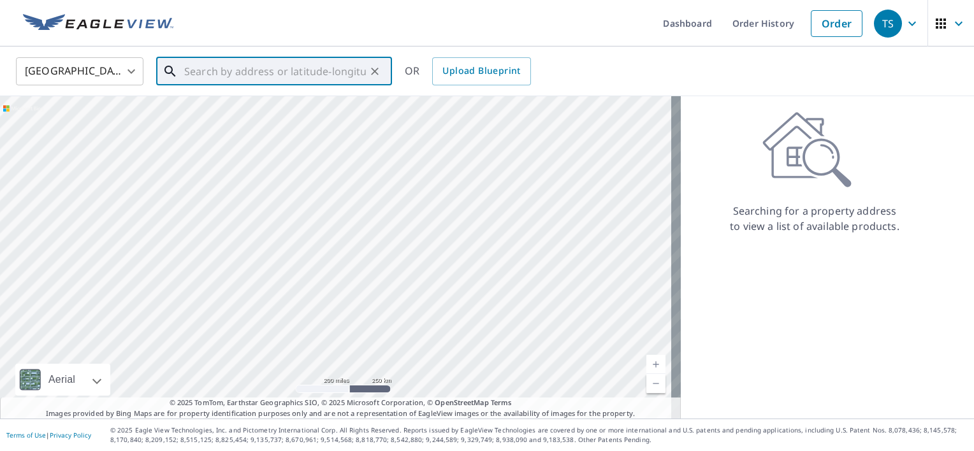
click at [202, 67] on input "text" at bounding box center [275, 72] width 182 height 36
paste input "[STREET_ADDRESS]"
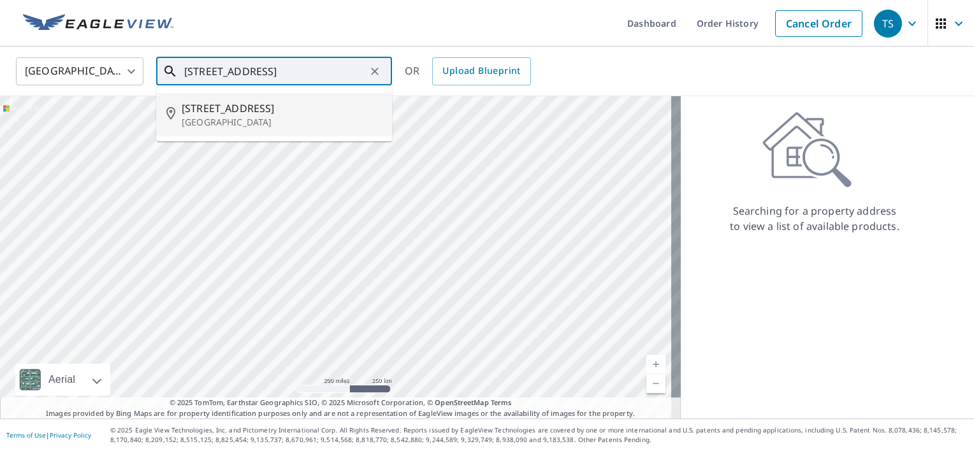
click at [282, 125] on p "[GEOGRAPHIC_DATA]" at bounding box center [282, 122] width 200 height 13
type input "[STREET_ADDRESS]"
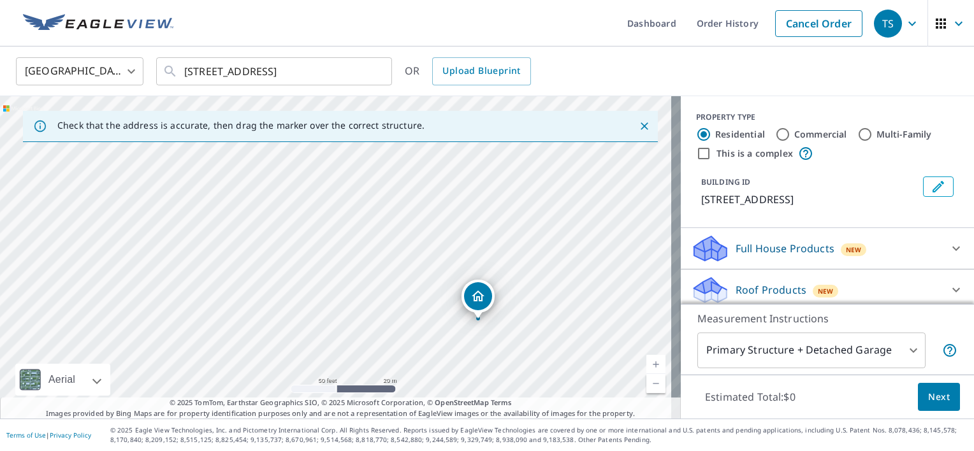
drag, startPoint x: 476, startPoint y: 300, endPoint x: 488, endPoint y: 296, distance: 13.3
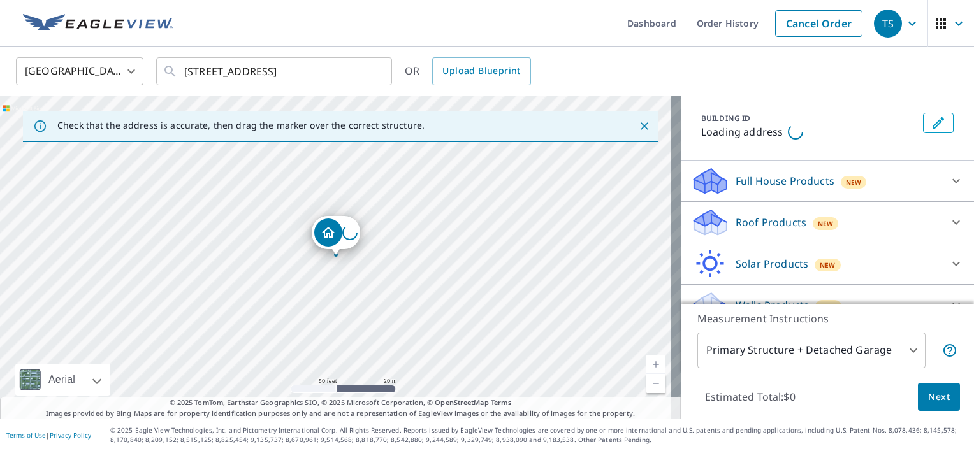
click at [762, 224] on p "Roof Products" at bounding box center [771, 222] width 71 height 15
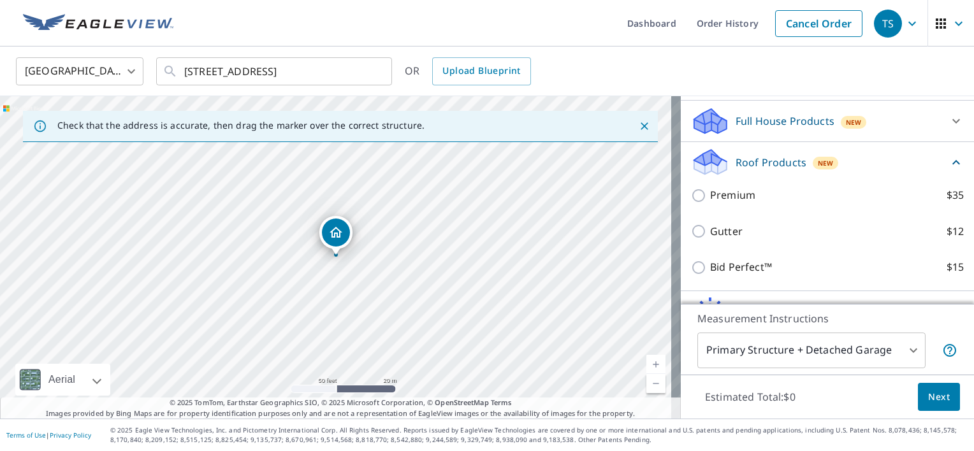
click at [736, 198] on p "Premium" at bounding box center [732, 195] width 45 height 16
click at [710, 198] on input "Premium $35" at bounding box center [700, 195] width 19 height 15
checkbox input "true"
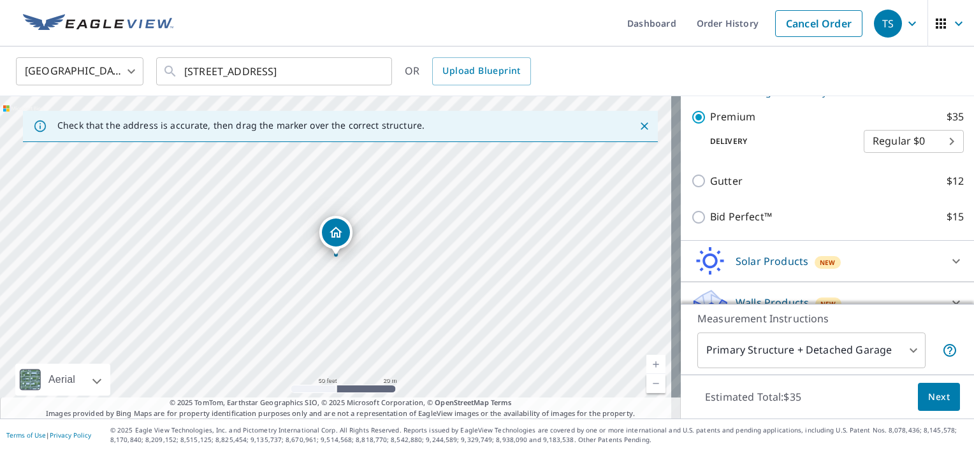
scroll to position [244, 0]
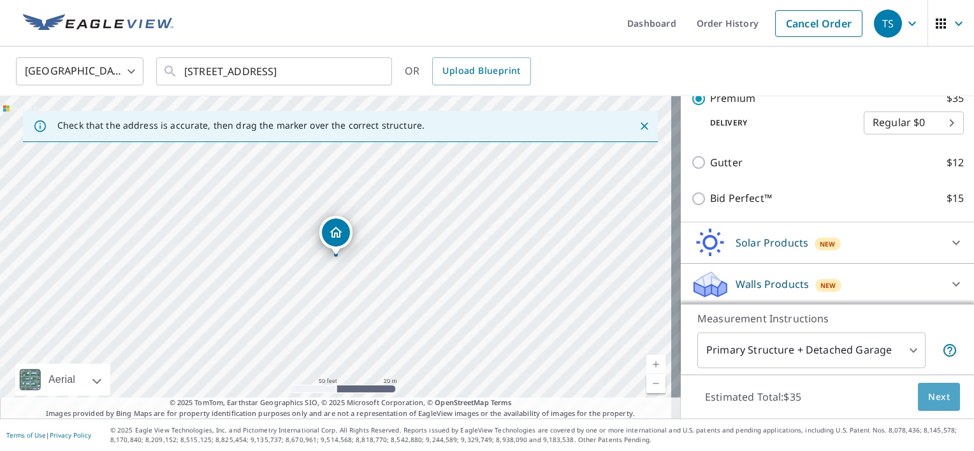
click at [926, 387] on button "Next" at bounding box center [939, 397] width 42 height 29
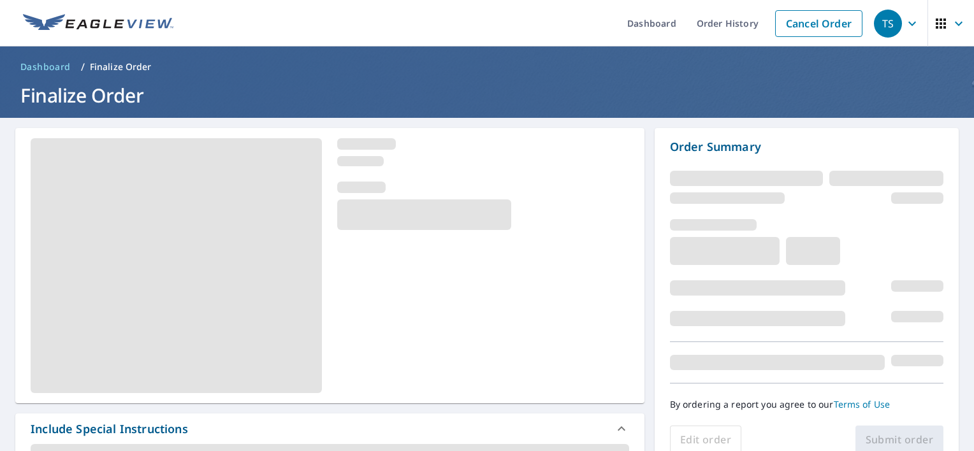
scroll to position [64, 0]
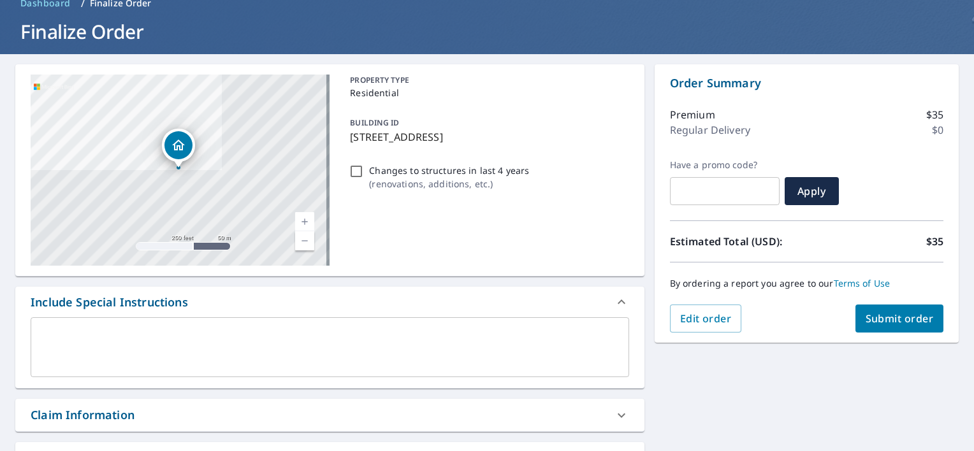
click at [885, 330] on button "Submit order" at bounding box center [900, 319] width 89 height 28
checkbox input "true"
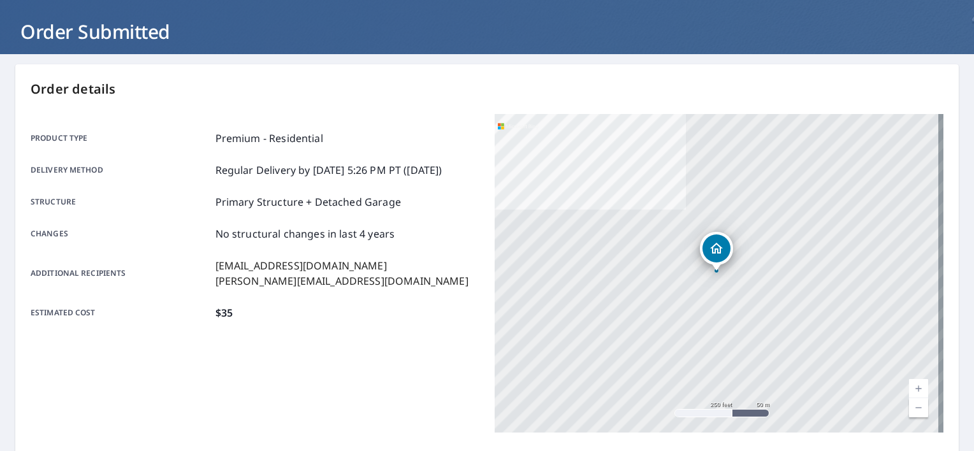
click at [801, 52] on header "Order Submitted" at bounding box center [487, 18] width 974 height 71
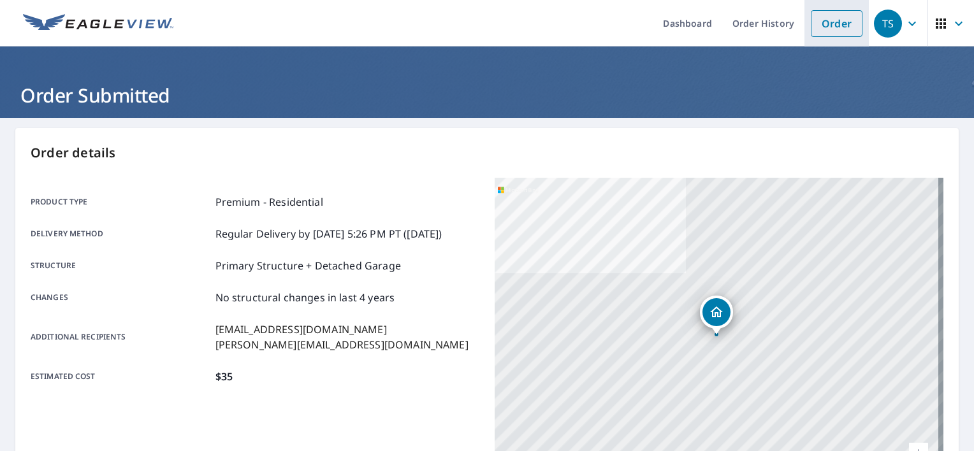
drag, startPoint x: 845, startPoint y: 23, endPoint x: 798, endPoint y: 23, distance: 47.2
click at [845, 23] on link "Order" at bounding box center [837, 23] width 52 height 27
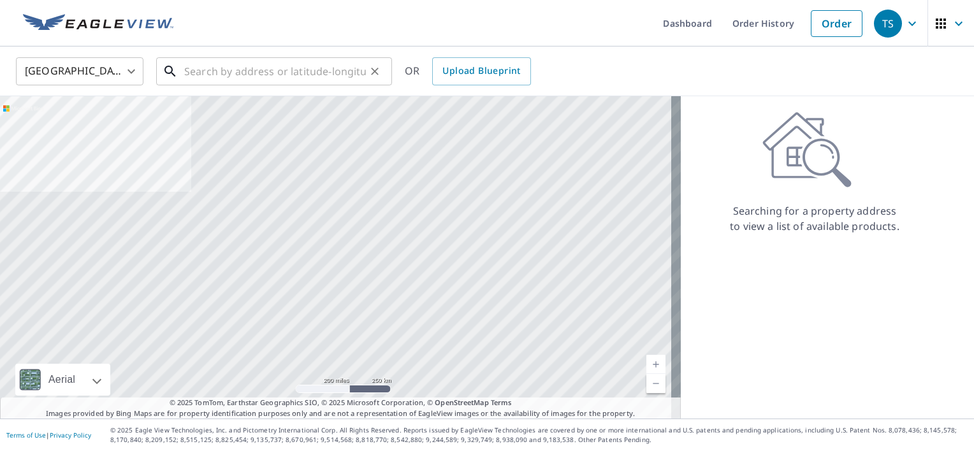
click at [252, 64] on input "text" at bounding box center [275, 72] width 182 height 36
paste input "[STREET_ADDRESS]"
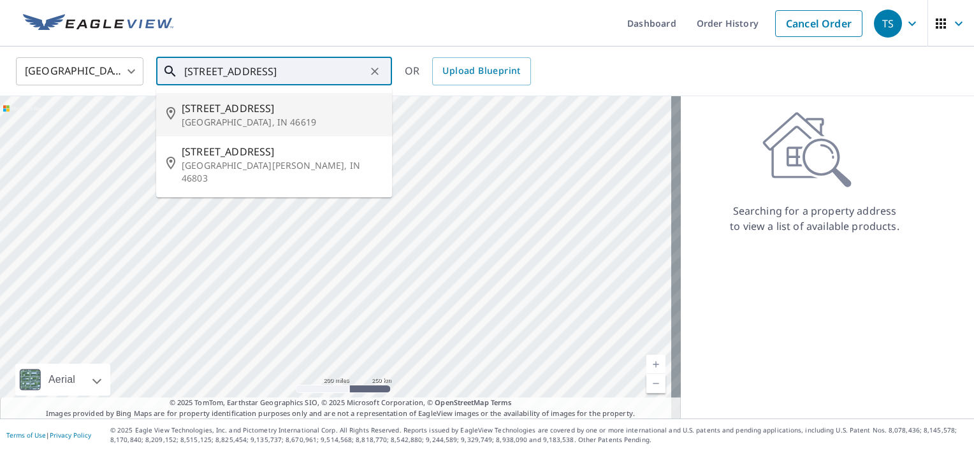
click at [260, 111] on span "[STREET_ADDRESS]" at bounding box center [282, 108] width 200 height 15
type input "[STREET_ADDRESS]"
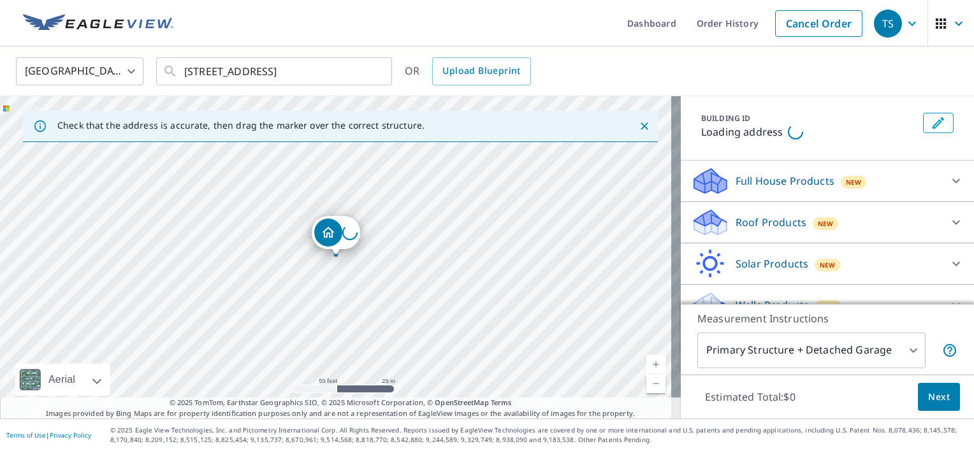
click at [768, 229] on p "Roof Products" at bounding box center [771, 222] width 71 height 15
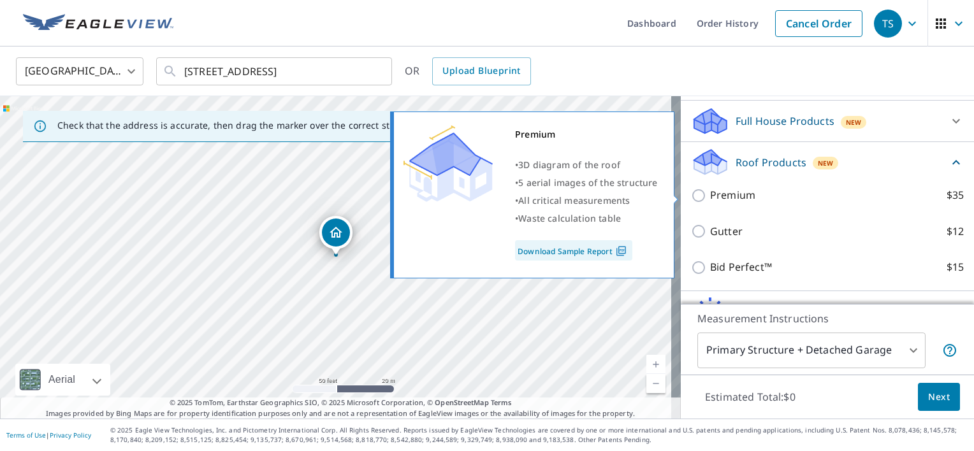
click at [726, 196] on p "Premium" at bounding box center [732, 195] width 45 height 16
click at [710, 196] on input "Premium $35" at bounding box center [700, 195] width 19 height 15
checkbox input "true"
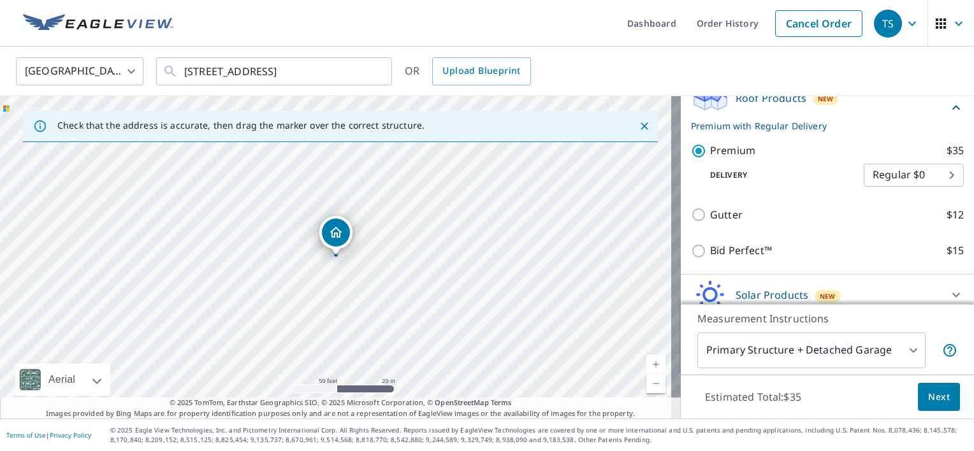
scroll to position [244, 0]
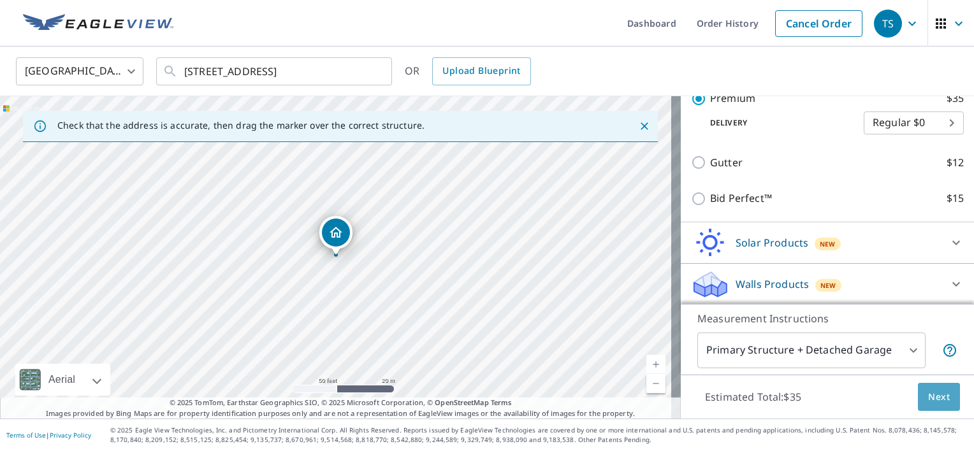
click at [918, 395] on button "Next" at bounding box center [939, 397] width 42 height 29
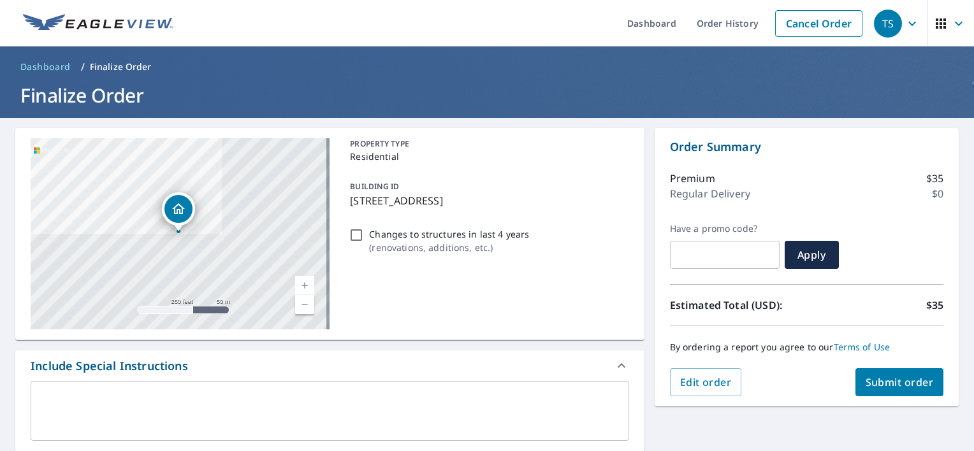
click at [885, 384] on span "Submit order" at bounding box center [900, 382] width 68 height 14
checkbox input "true"
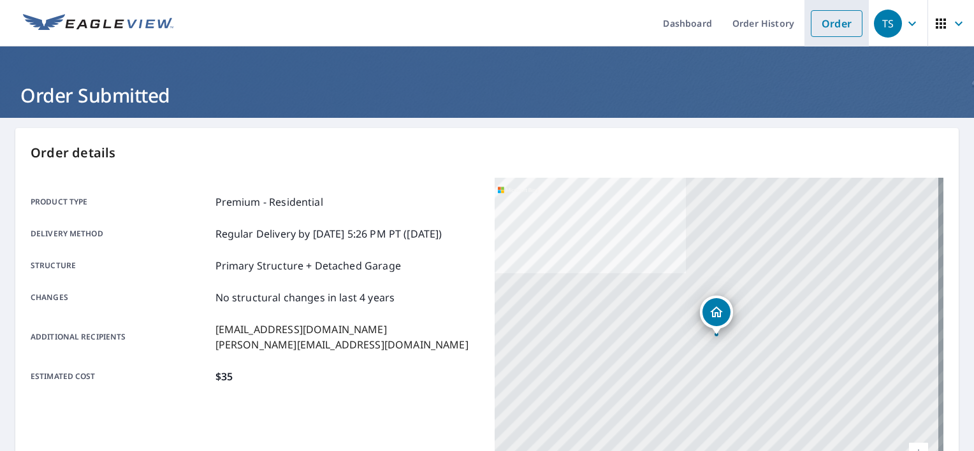
click at [827, 19] on link "Order" at bounding box center [837, 23] width 52 height 27
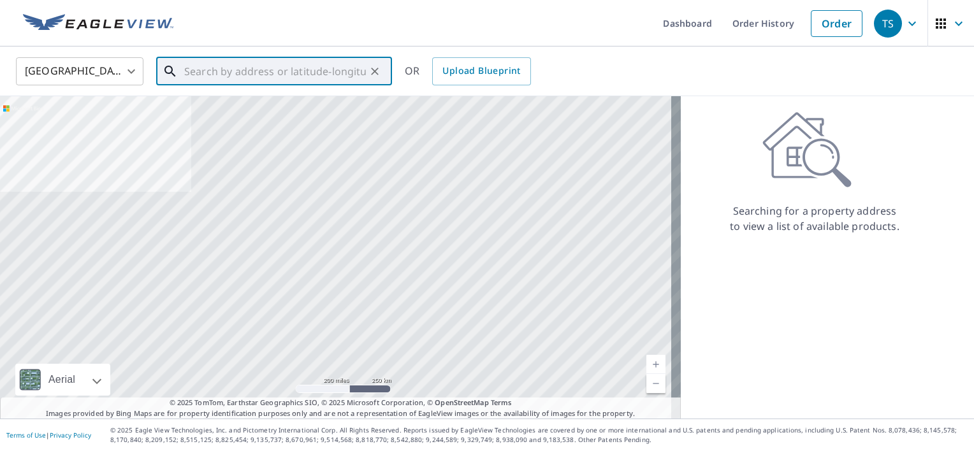
click at [283, 75] on input "text" at bounding box center [275, 72] width 182 height 36
paste input "[STREET_ADDRESS]"
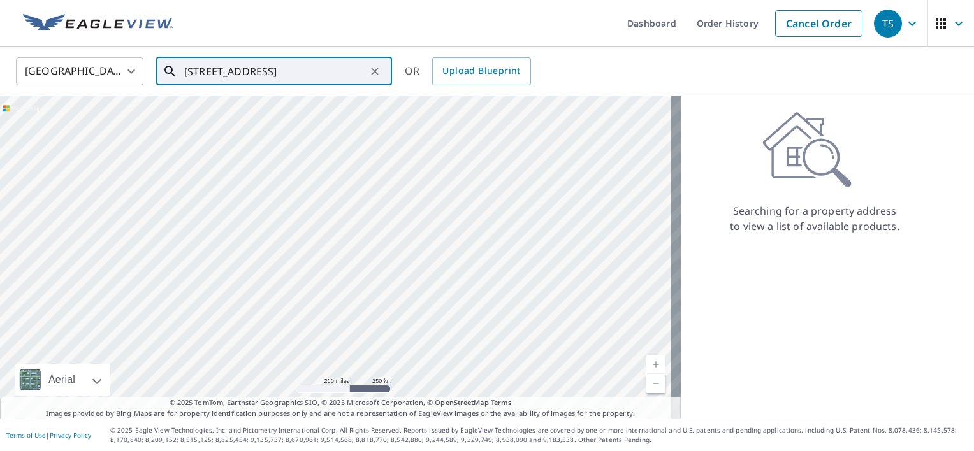
click at [329, 66] on input "[STREET_ADDRESS]" at bounding box center [275, 72] width 182 height 36
click at [288, 118] on p "[GEOGRAPHIC_DATA]" at bounding box center [282, 122] width 200 height 13
type input "[STREET_ADDRESS]"
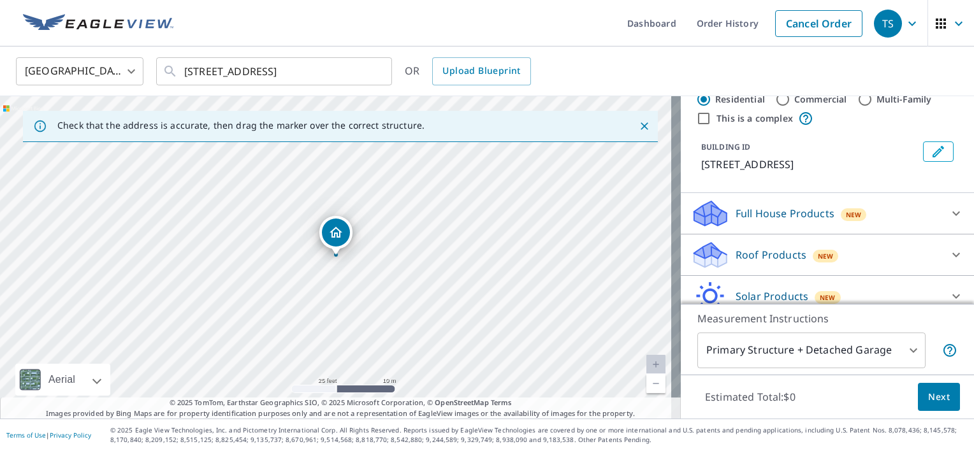
scroll to position [64, 0]
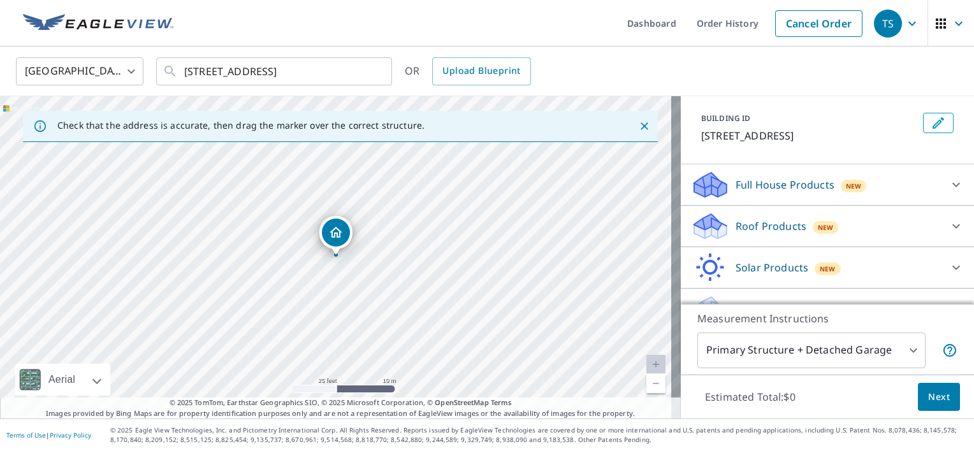
click at [768, 219] on p "Roof Products" at bounding box center [771, 226] width 71 height 15
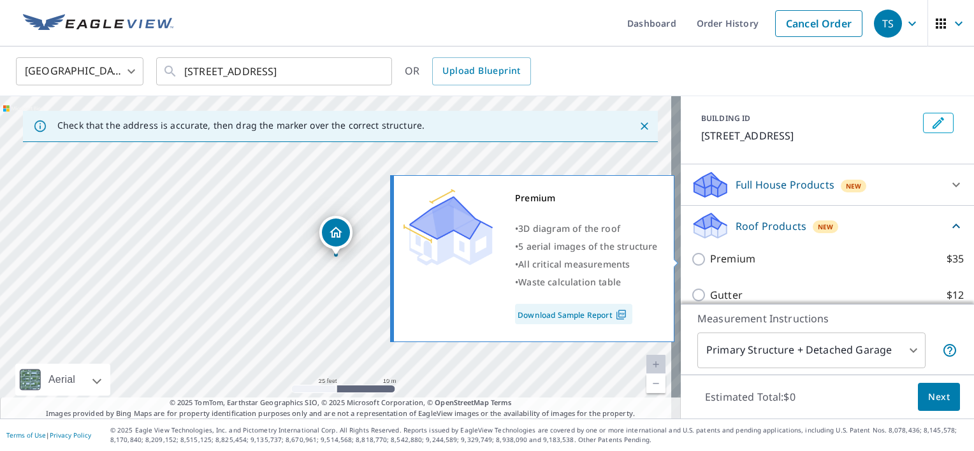
click at [725, 254] on p "Premium" at bounding box center [732, 259] width 45 height 16
click at [710, 254] on input "Premium $35" at bounding box center [700, 259] width 19 height 15
checkbox input "true"
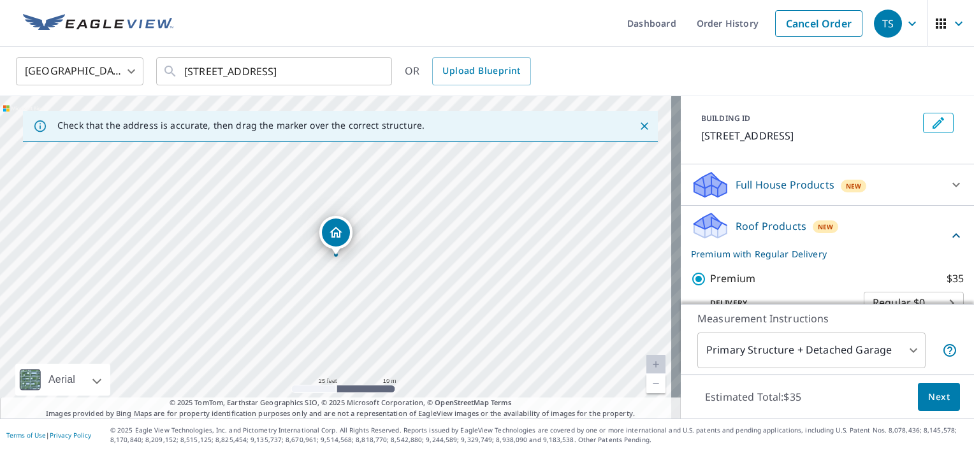
click at [952, 399] on div "Estimated Total: $35 Next" at bounding box center [827, 397] width 293 height 45
click at [942, 398] on button "Next" at bounding box center [939, 397] width 42 height 29
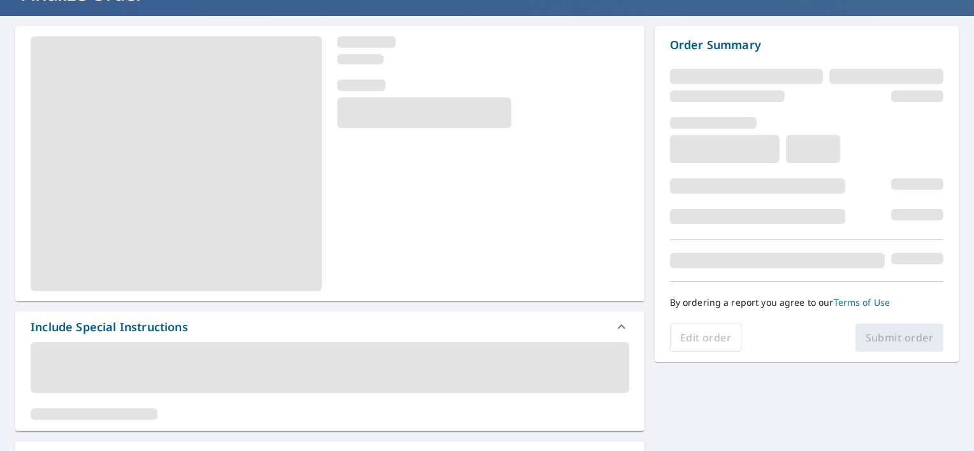
scroll to position [127, 0]
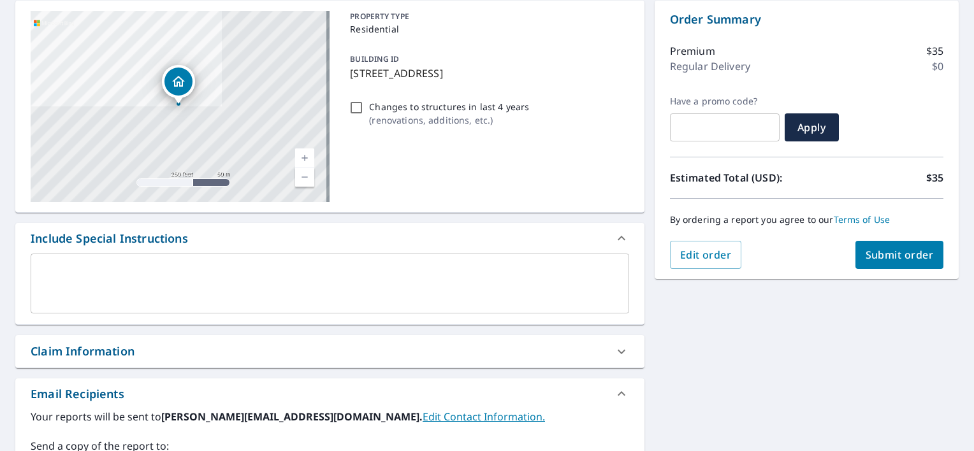
click at [880, 256] on span "Submit order" at bounding box center [900, 255] width 68 height 14
checkbox input "true"
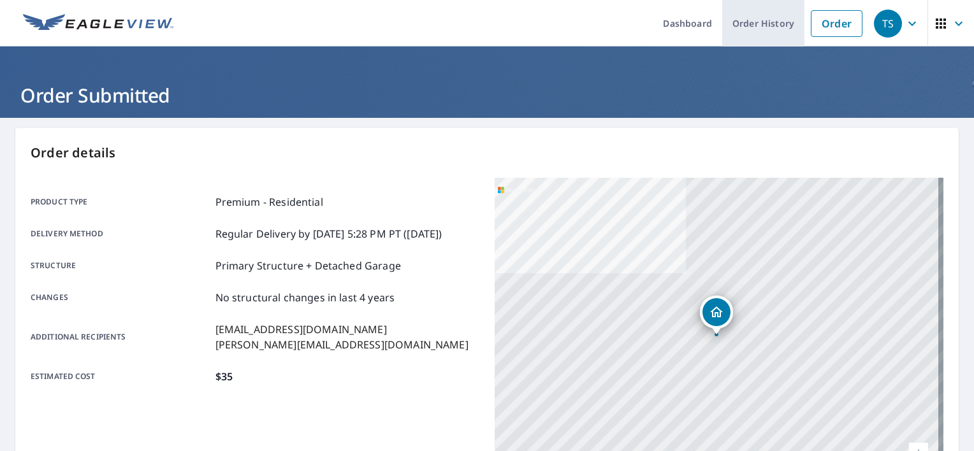
drag, startPoint x: 816, startPoint y: 13, endPoint x: 785, endPoint y: 18, distance: 31.0
click at [816, 13] on link "Order" at bounding box center [837, 23] width 52 height 27
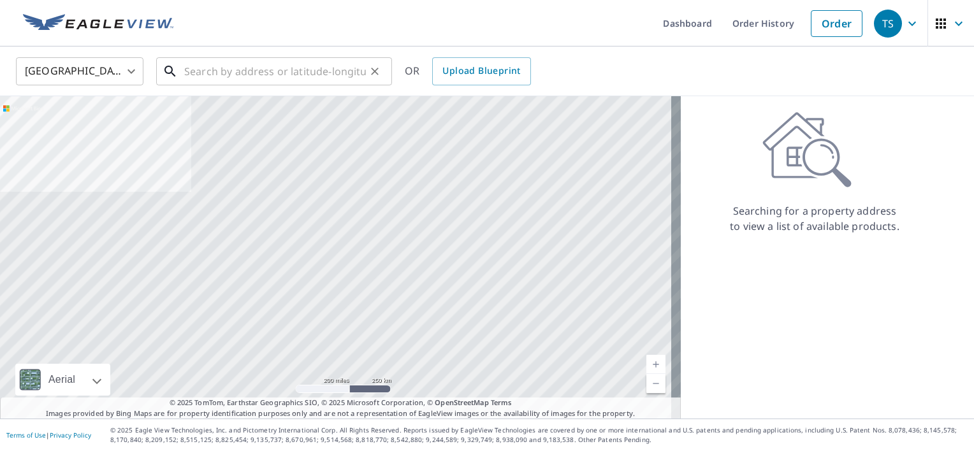
click at [289, 78] on input "text" at bounding box center [275, 72] width 182 height 36
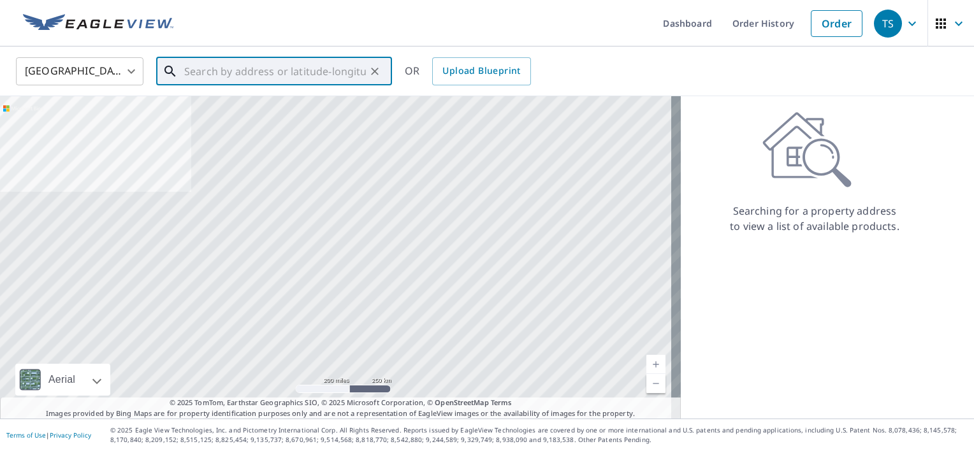
paste input "[STREET_ADDRESS]"
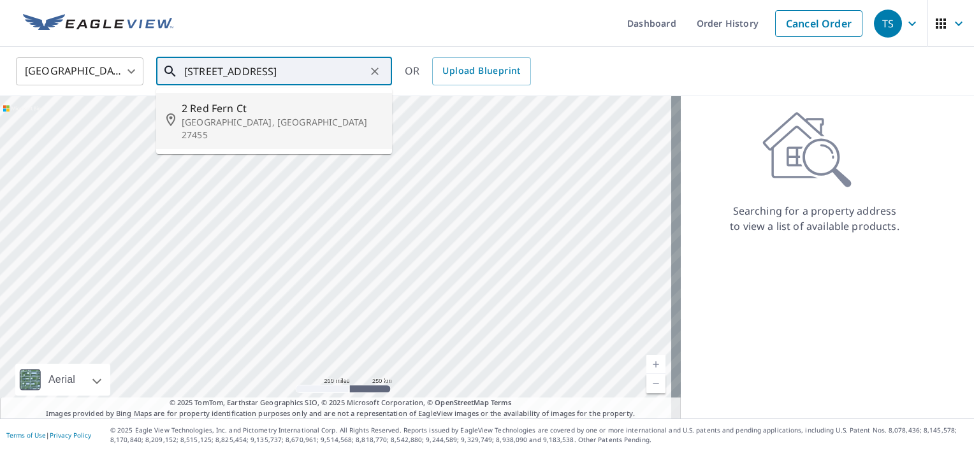
click at [286, 113] on span "2 Red Fern Ct" at bounding box center [282, 108] width 200 height 15
type input "[STREET_ADDRESS]"
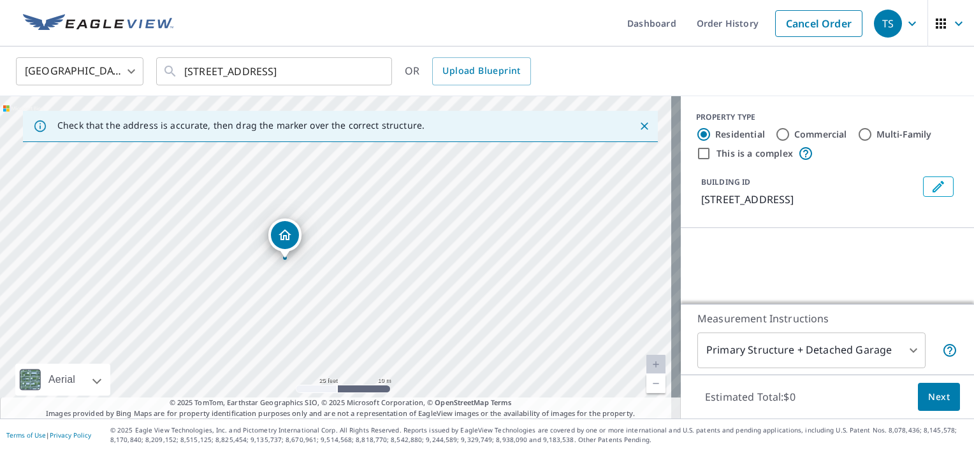
click at [286, 241] on icon "Dropped pin, building 1, Residential property, 2 Red Fern Ct Greensboro, NC 274…" at bounding box center [284, 235] width 15 height 15
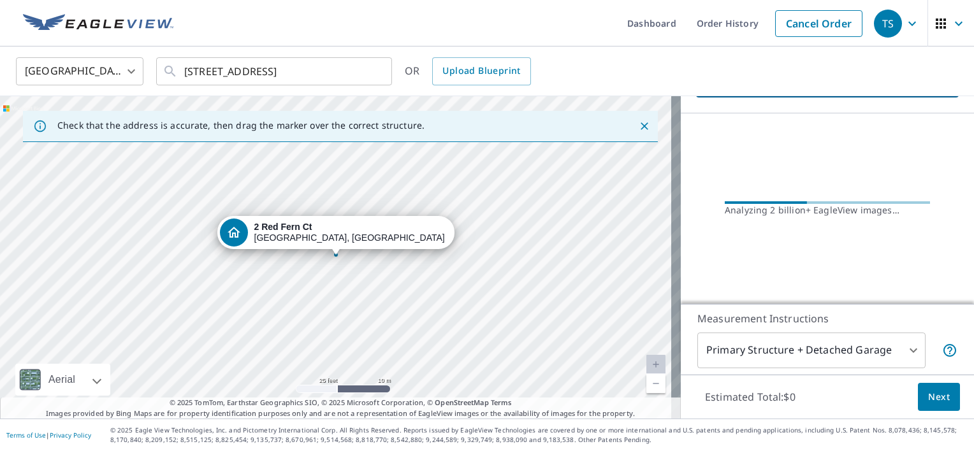
scroll to position [89, 0]
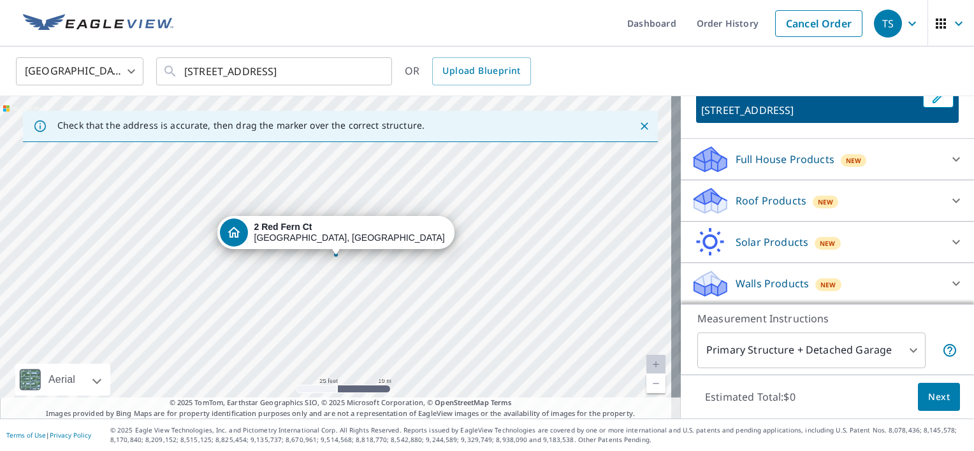
click at [773, 197] on p "Roof Products" at bounding box center [771, 200] width 71 height 15
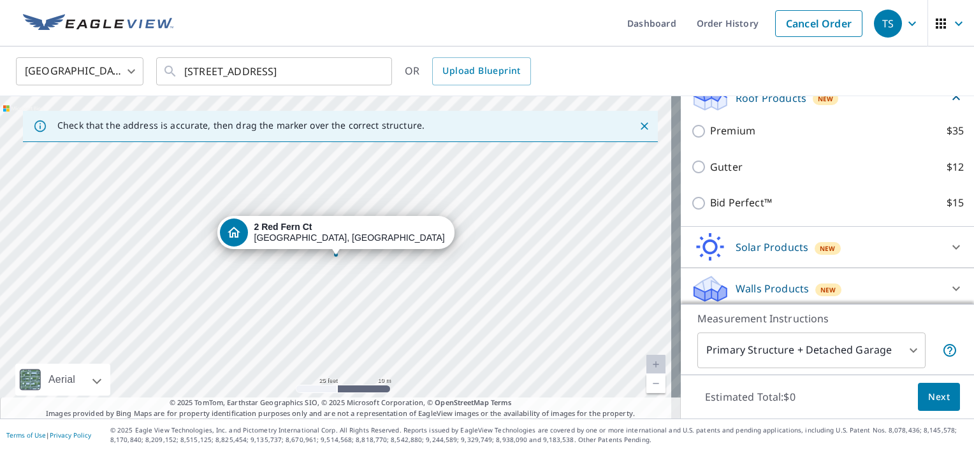
click at [719, 135] on p "Premium" at bounding box center [732, 131] width 45 height 16
click at [710, 135] on input "Premium $35" at bounding box center [700, 131] width 19 height 15
checkbox input "true"
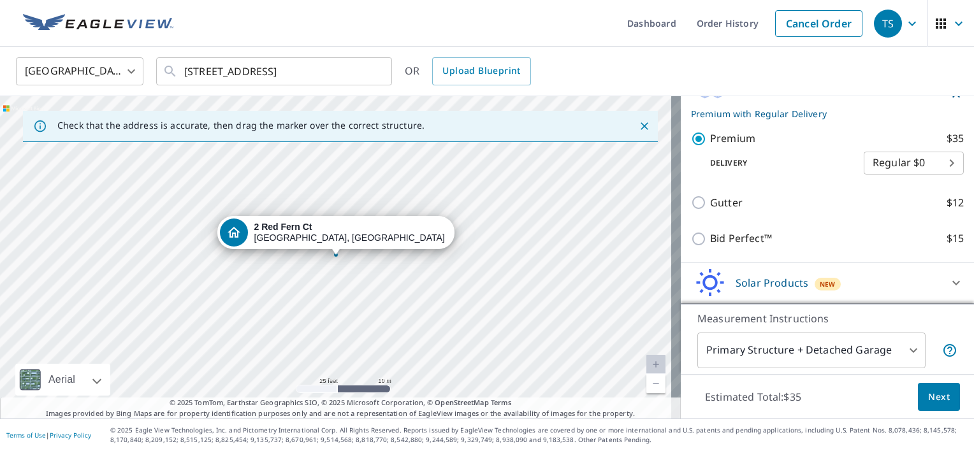
scroll to position [244, 0]
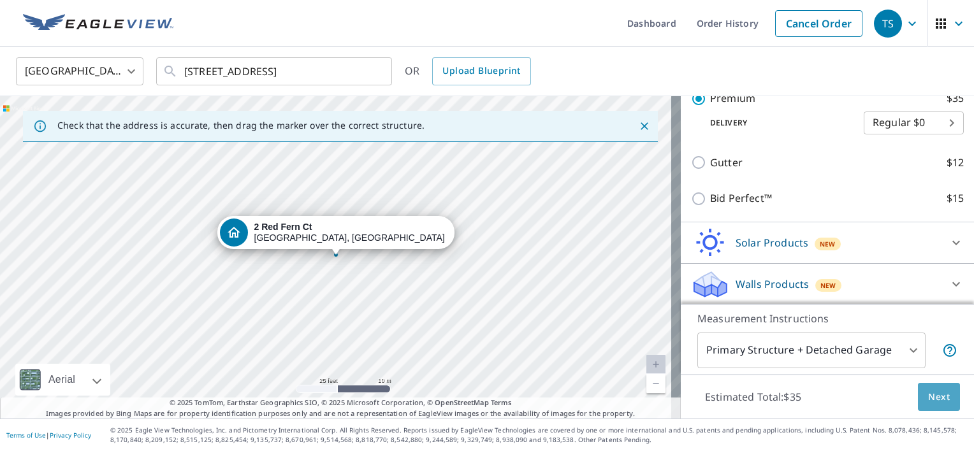
click at [931, 397] on span "Next" at bounding box center [939, 398] width 22 height 16
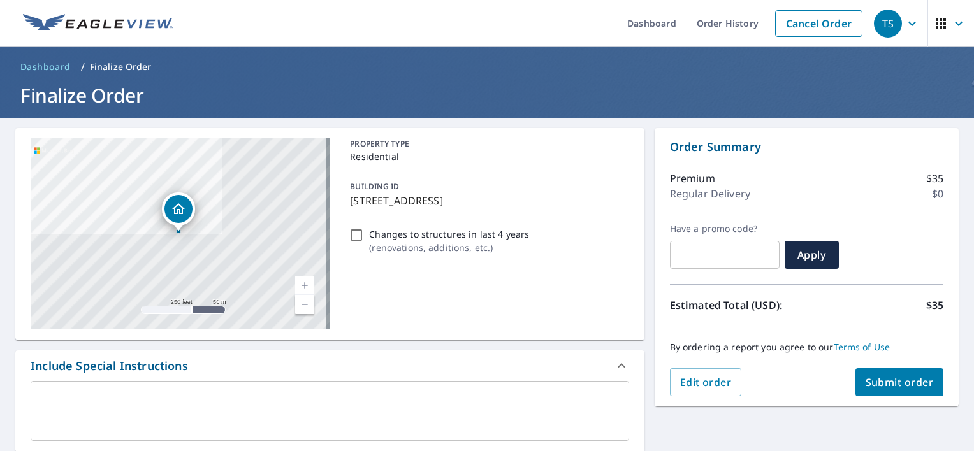
click at [882, 380] on span "Submit order" at bounding box center [900, 382] width 68 height 14
checkbox input "true"
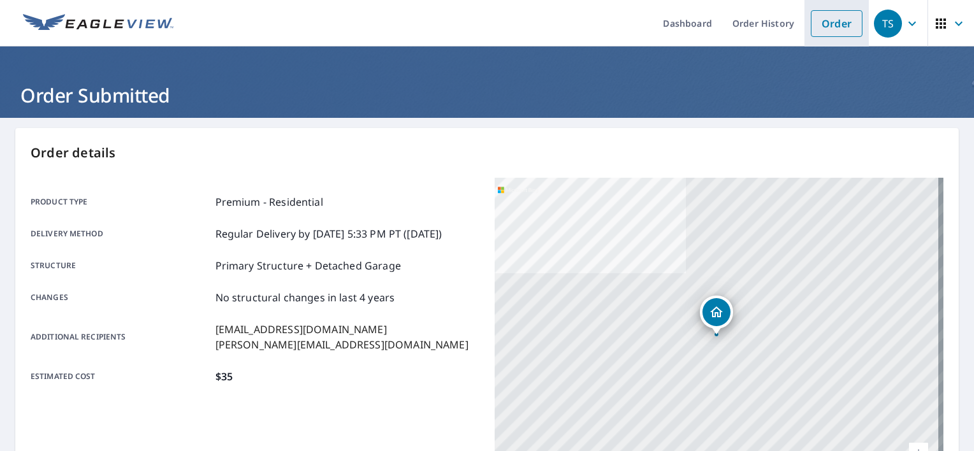
click at [817, 22] on link "Order" at bounding box center [837, 23] width 52 height 27
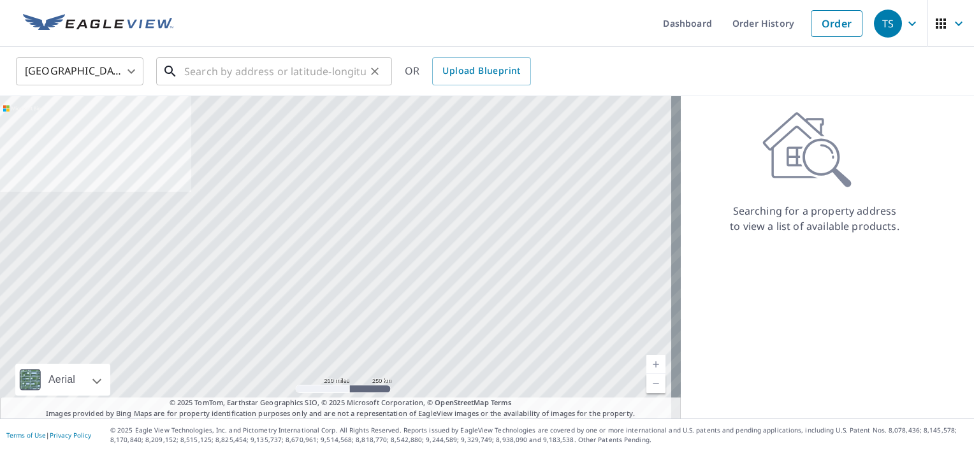
click at [226, 66] on input "text" at bounding box center [275, 72] width 182 height 36
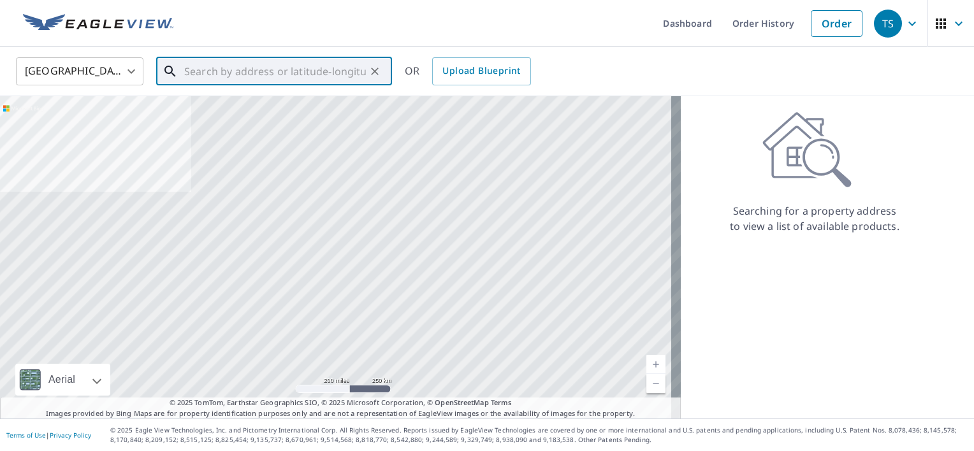
paste input "24128 State Route 27"
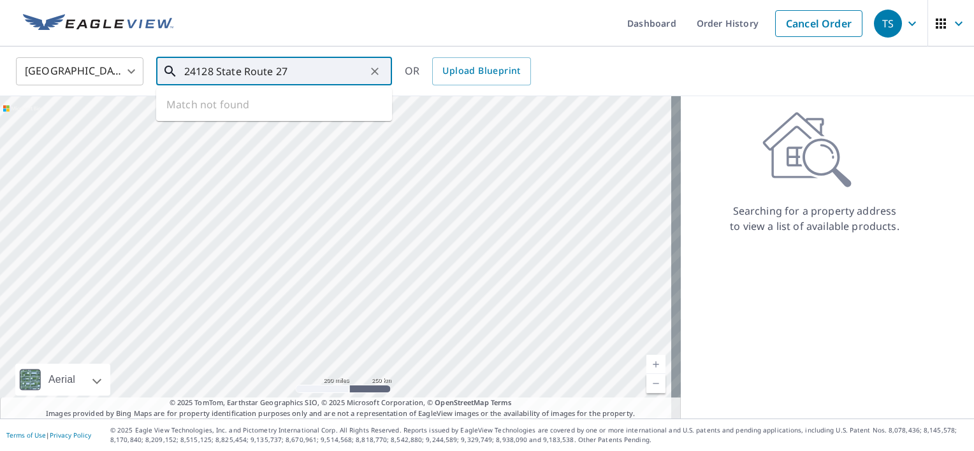
click at [280, 62] on input "24128 State Route 27" at bounding box center [275, 72] width 182 height 36
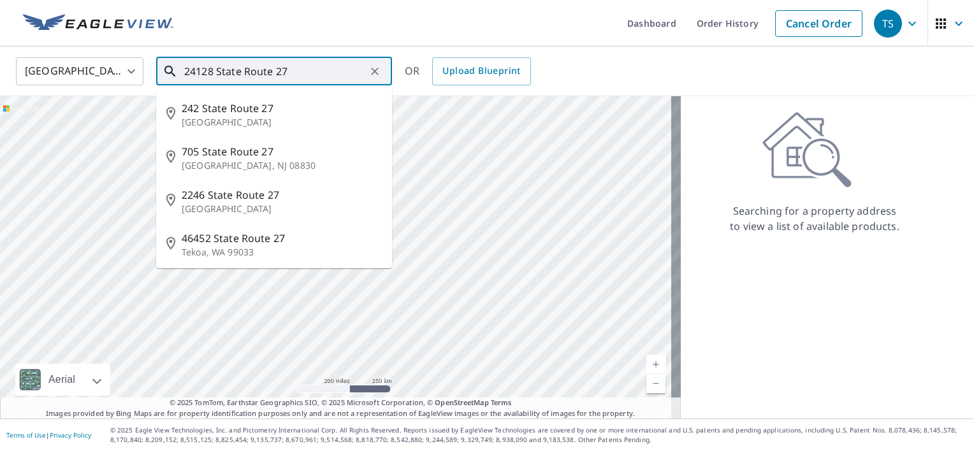
click at [269, 70] on input "24128 State Route 27" at bounding box center [275, 72] width 182 height 36
click at [274, 73] on input "24128 State Route 27" at bounding box center [275, 72] width 182 height 36
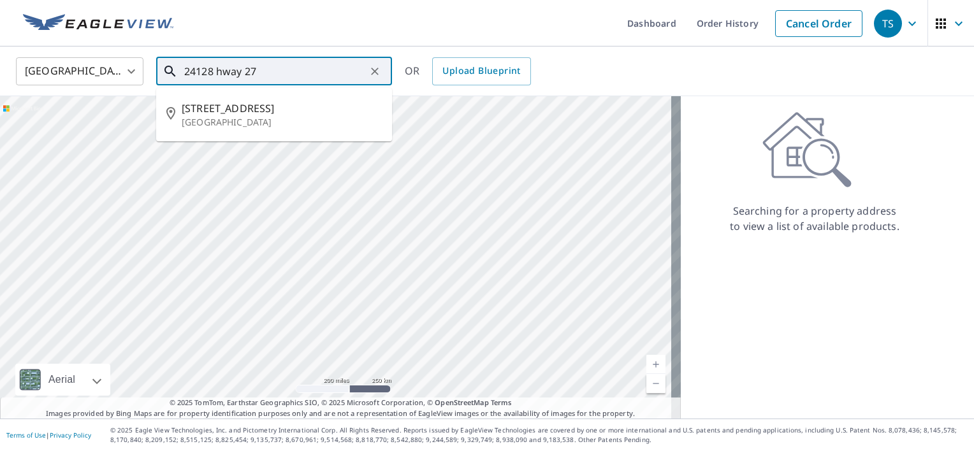
drag, startPoint x: 314, startPoint y: 75, endPoint x: 219, endPoint y: 79, distance: 94.4
click at [219, 79] on input "24128 hway 27" at bounding box center [275, 72] width 182 height 36
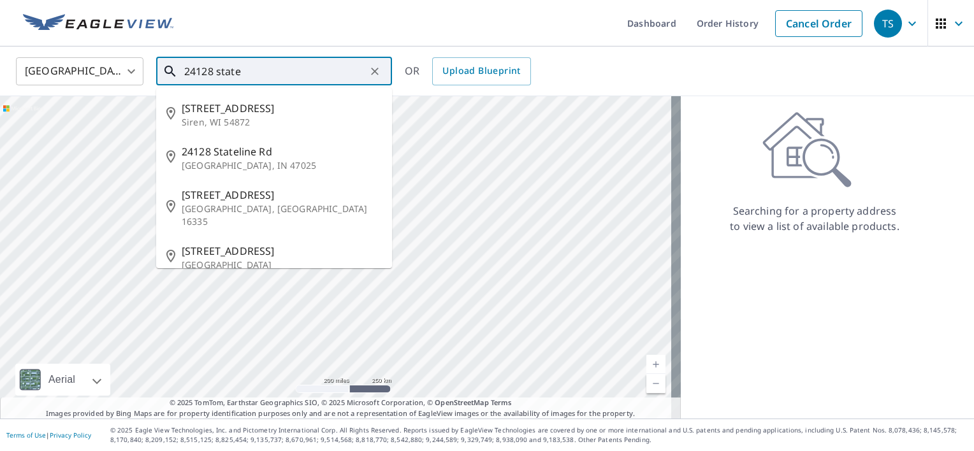
click at [277, 71] on input "24128 state" at bounding box center [275, 72] width 182 height 36
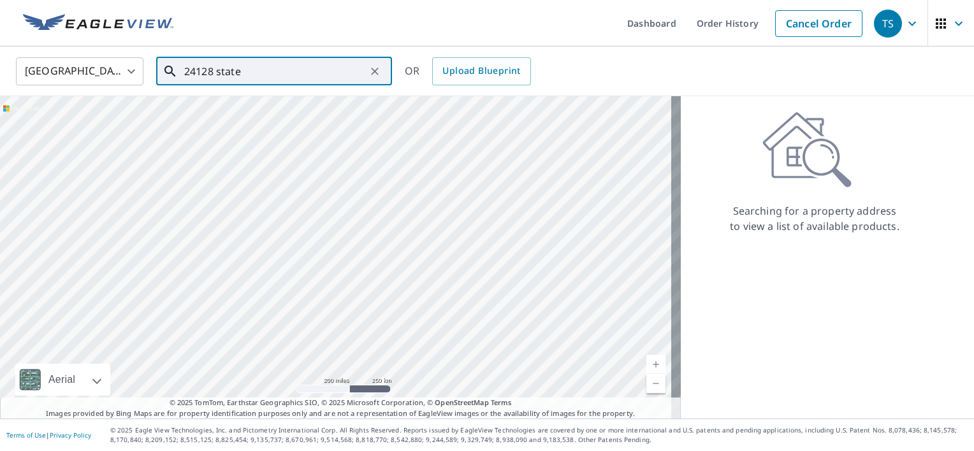
click at [268, 69] on input "24128 state" at bounding box center [275, 72] width 182 height 36
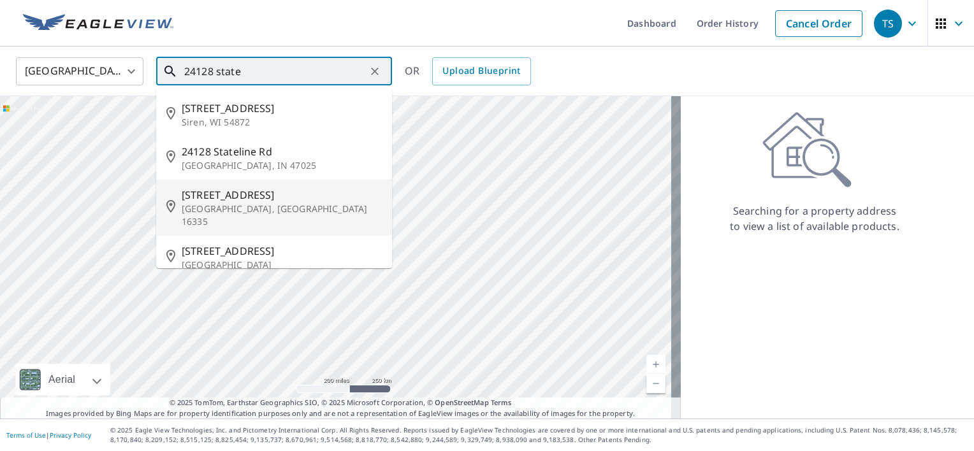
click at [296, 201] on span "[STREET_ADDRESS]" at bounding box center [282, 194] width 200 height 15
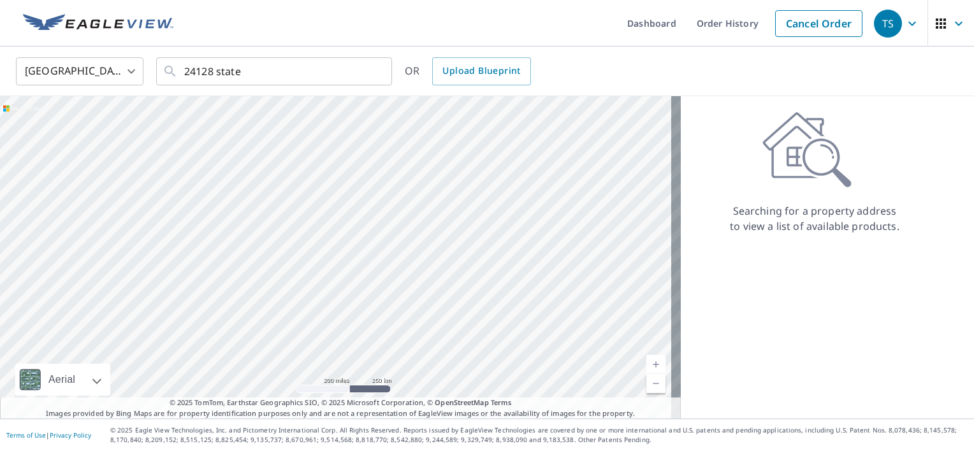
type input "[STREET_ADDRESS]"
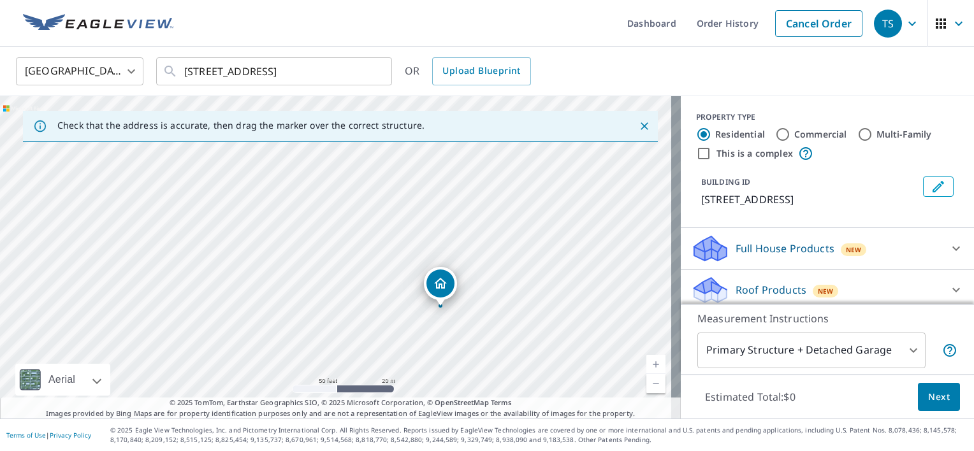
drag, startPoint x: 329, startPoint y: 196, endPoint x: 423, endPoint y: 224, distance: 97.8
click at [423, 224] on div "[STREET_ADDRESS]" at bounding box center [340, 257] width 681 height 323
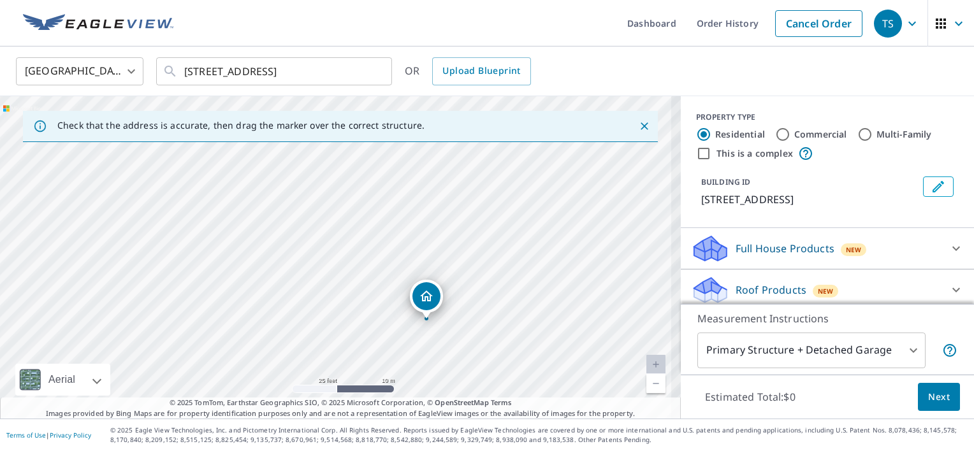
click at [433, 300] on icon "Dropped pin, building 1, Residential property, 24128 State Highway 27 Meadville…" at bounding box center [426, 296] width 15 height 15
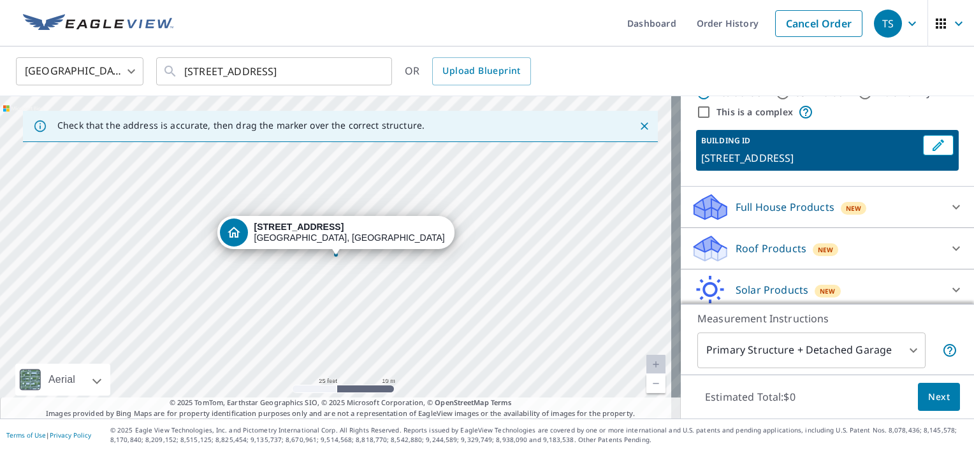
scroll to position [64, 0]
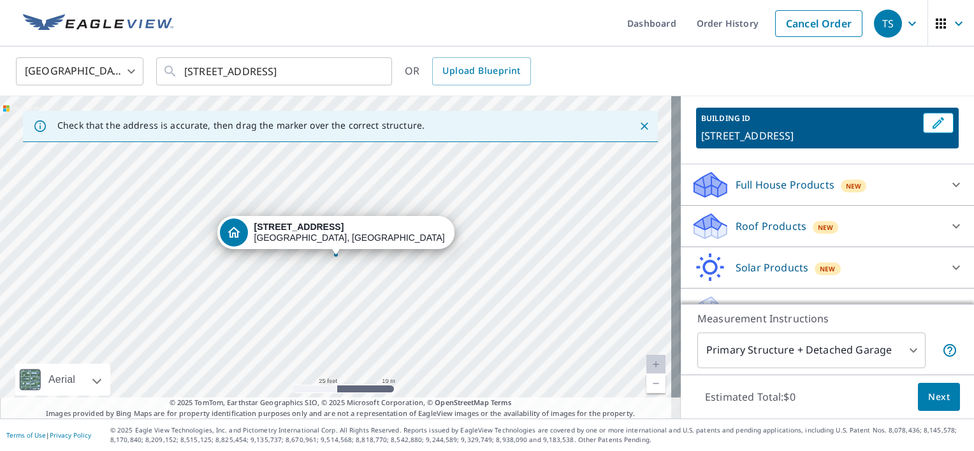
click at [757, 234] on p "Roof Products" at bounding box center [771, 226] width 71 height 15
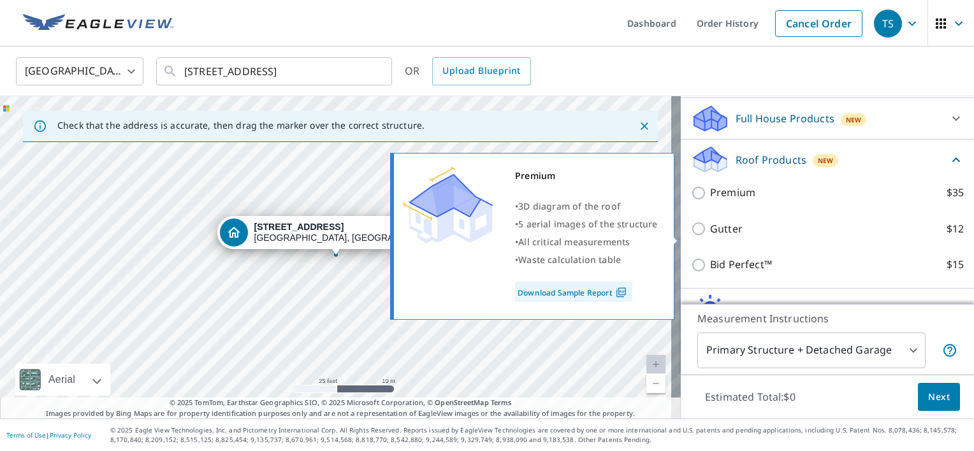
scroll to position [177, 0]
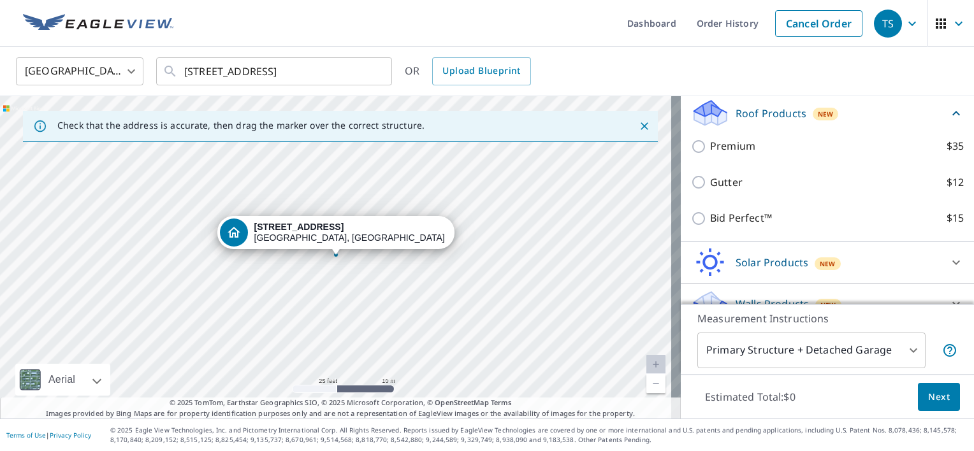
click at [716, 154] on p "Premium" at bounding box center [732, 146] width 45 height 16
click at [710, 154] on input "Premium $35" at bounding box center [700, 146] width 19 height 15
checkbox input "true"
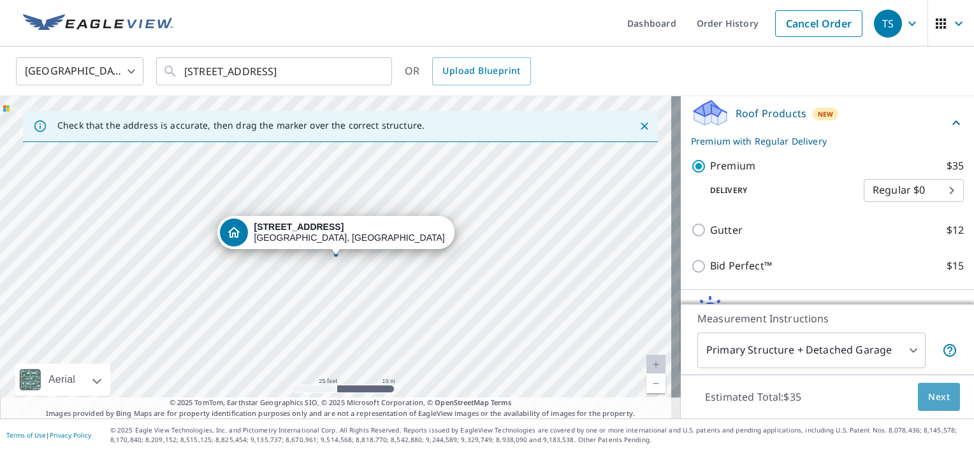
click at [933, 399] on span "Next" at bounding box center [939, 398] width 22 height 16
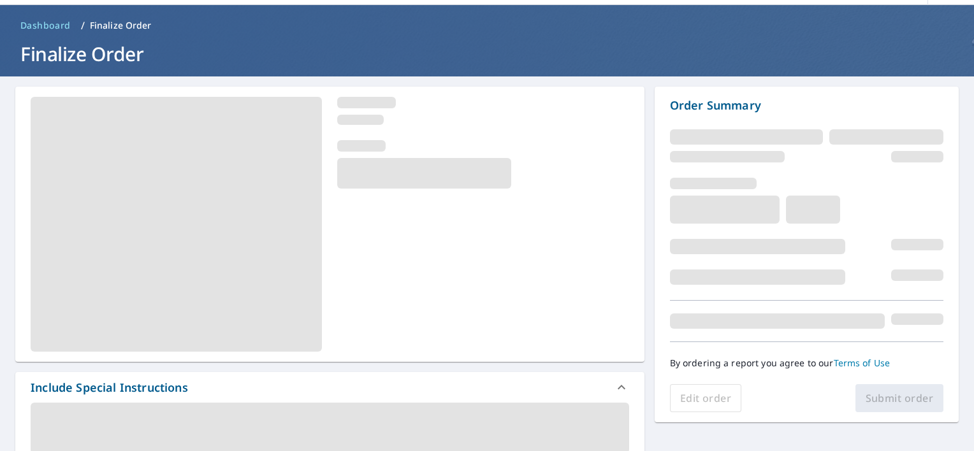
scroll to position [64, 0]
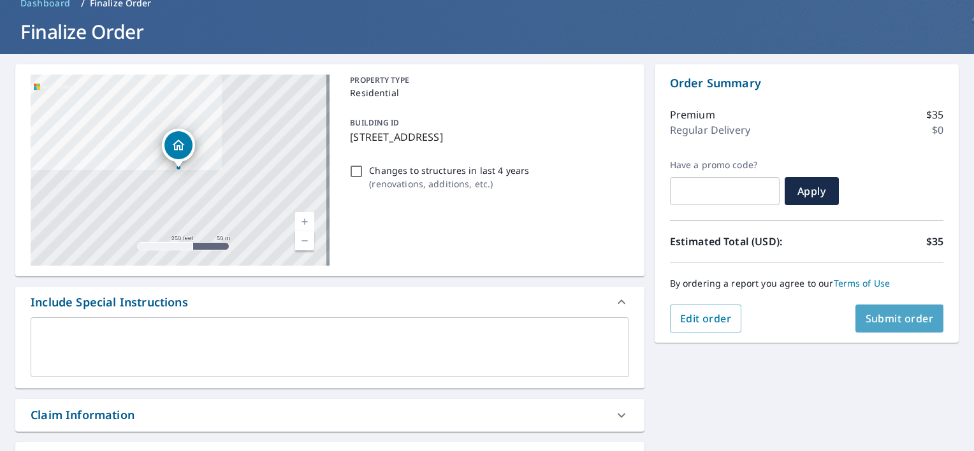
click at [887, 320] on span "Submit order" at bounding box center [900, 319] width 68 height 14
checkbox input "true"
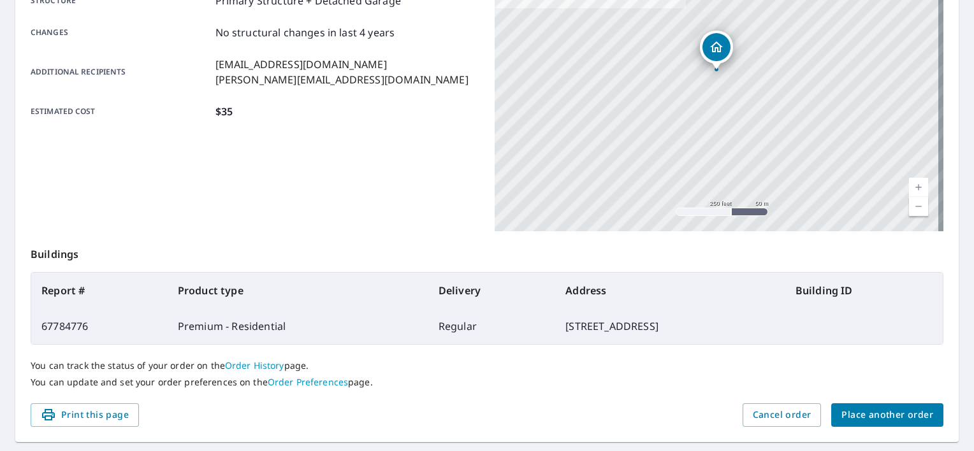
scroll to position [235, 0]
